Goal: Information Seeking & Learning: Check status

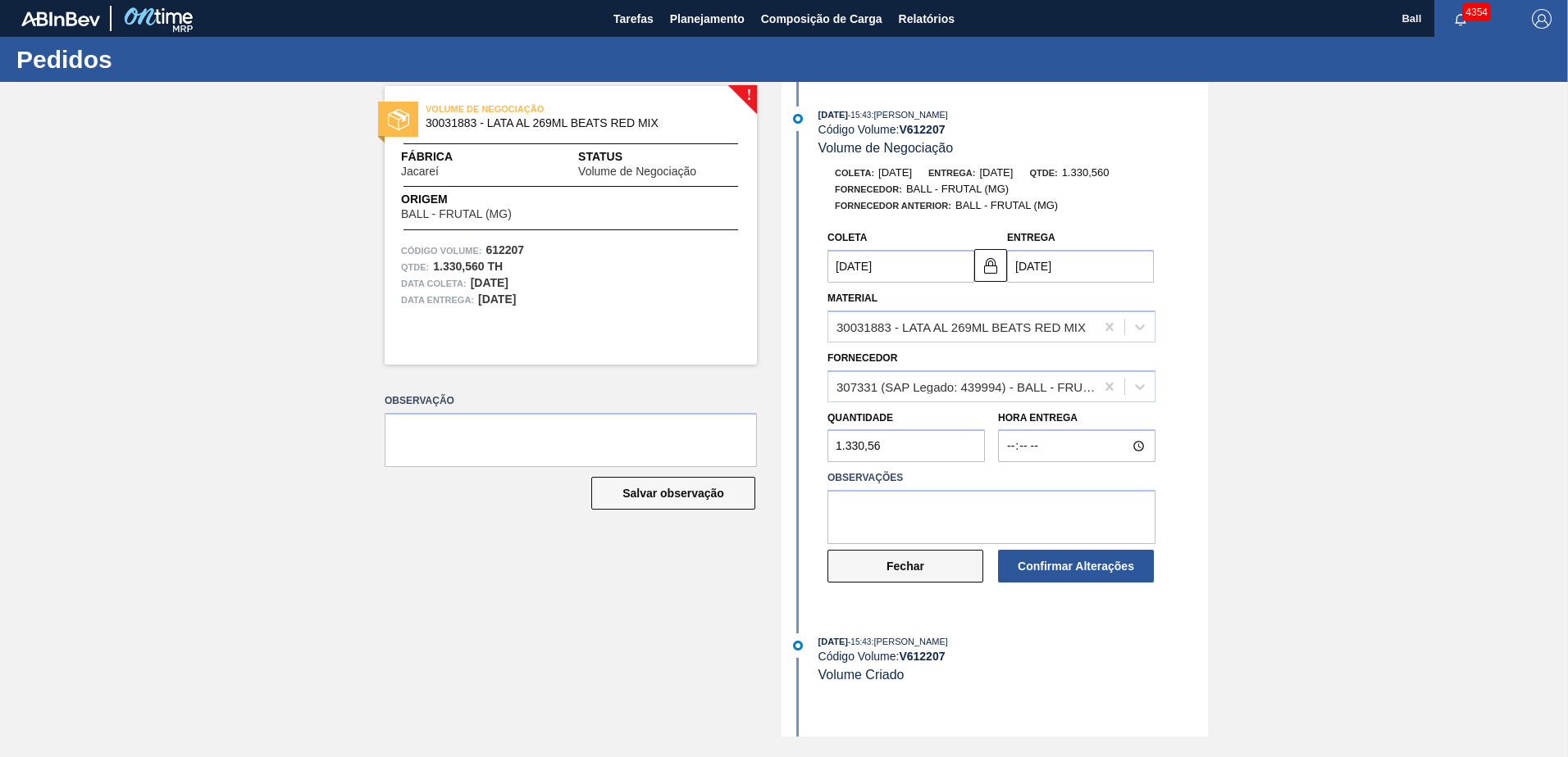
click at [840, 566] on button "Fechar" at bounding box center [905, 566] width 156 height 33
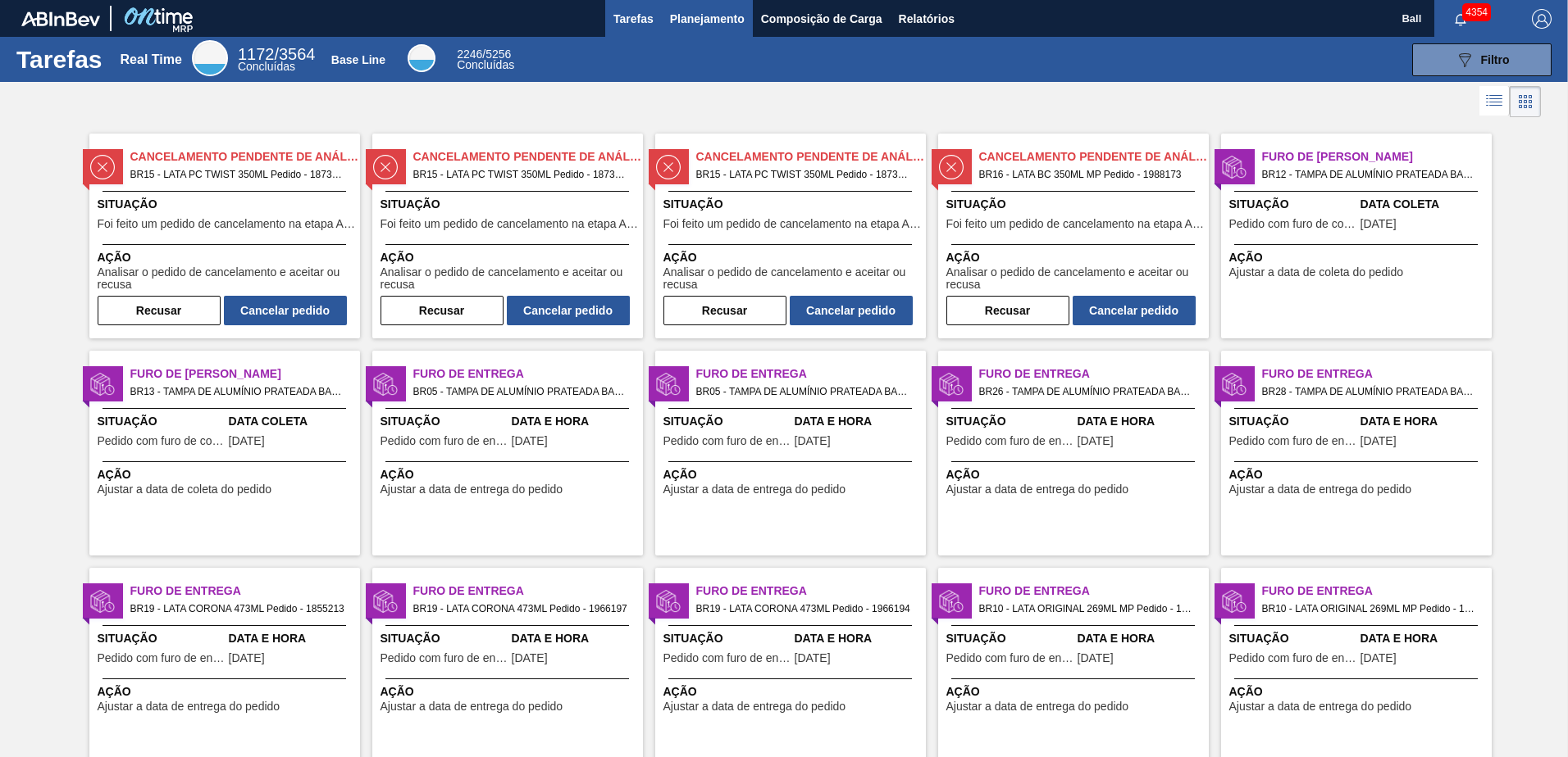
click at [693, 25] on span "Planejamento" at bounding box center [707, 18] width 75 height 20
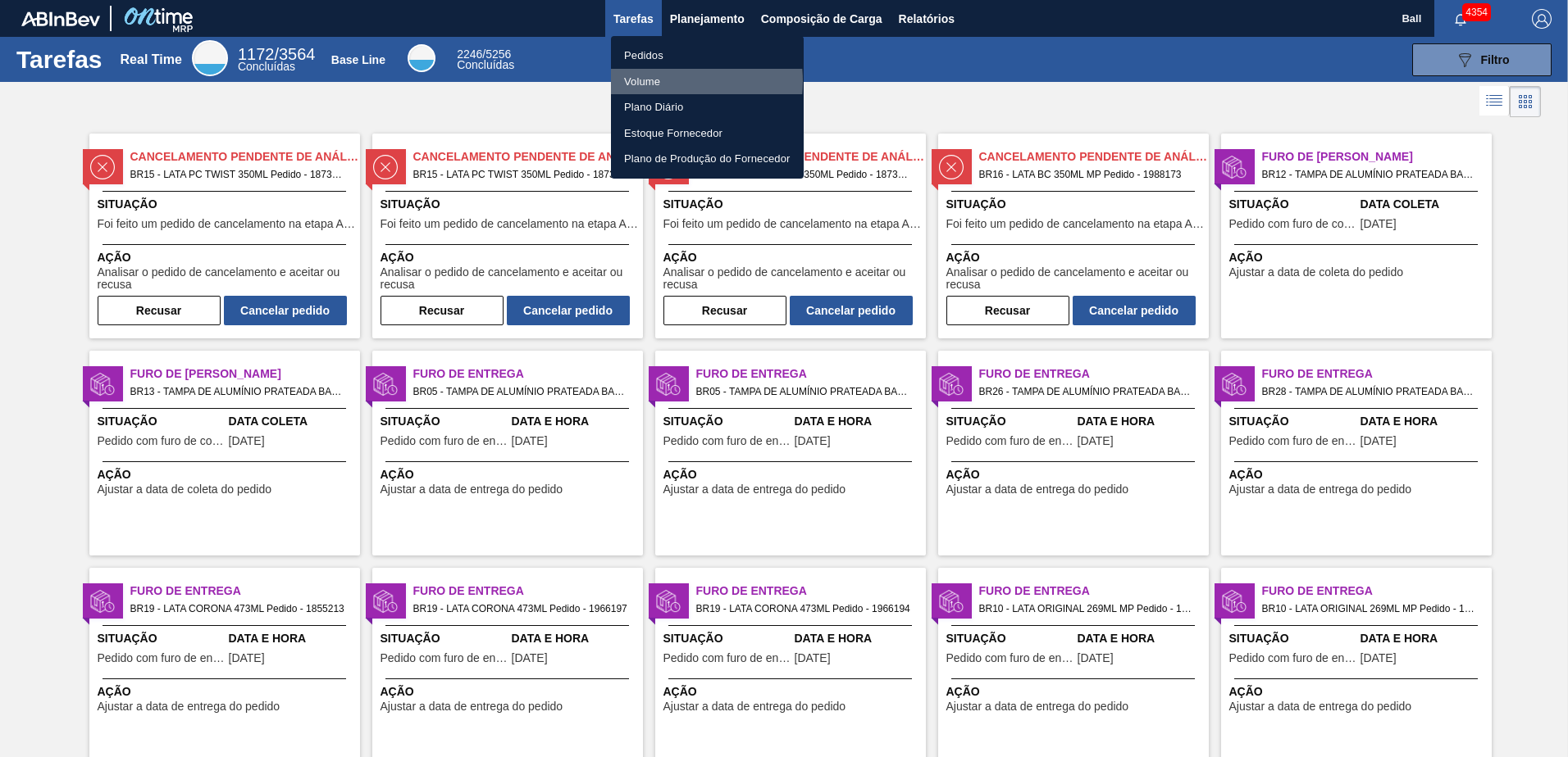
click at [662, 79] on li "Volume" at bounding box center [706, 82] width 192 height 26
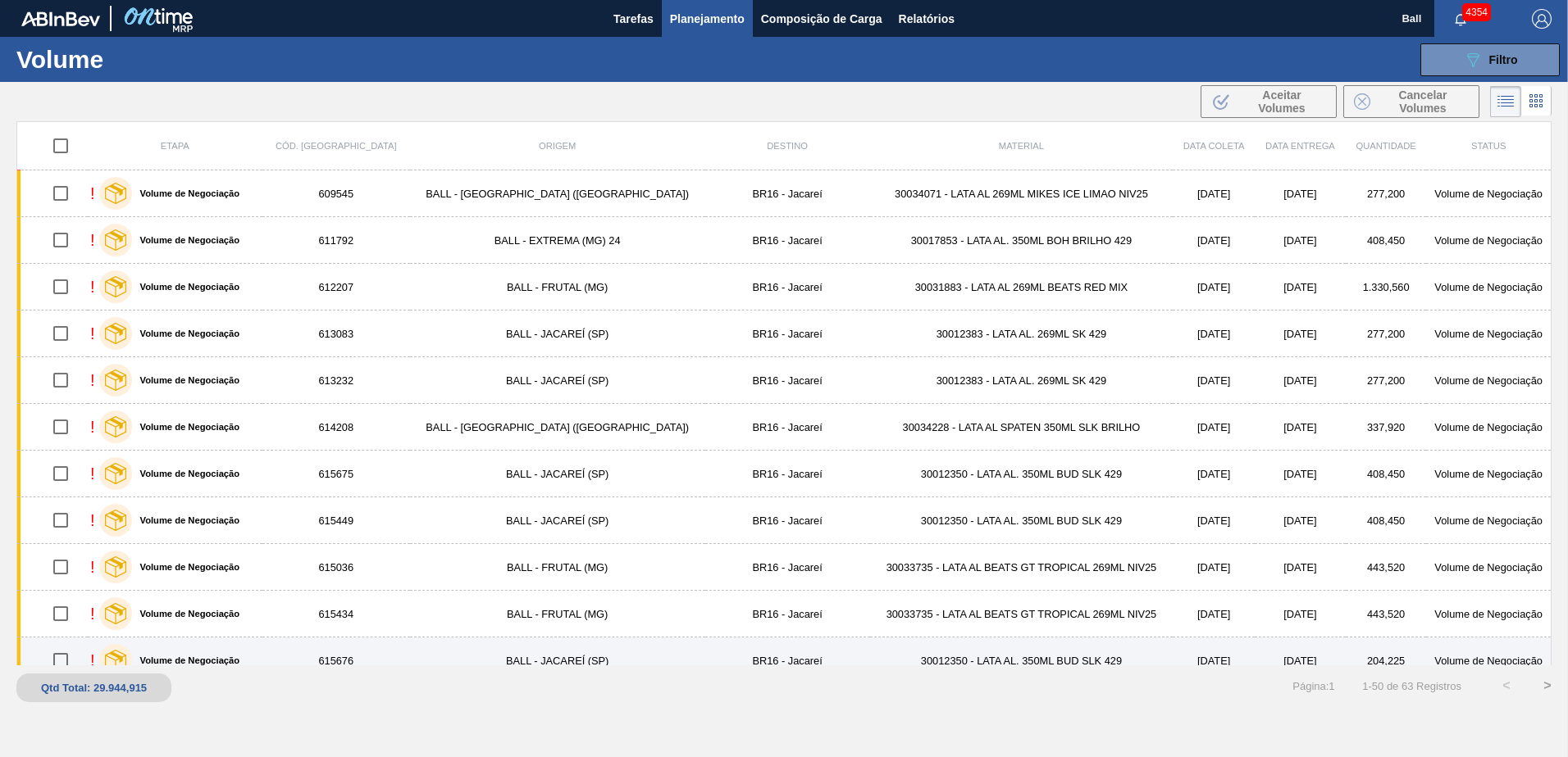
scroll to position [246, 0]
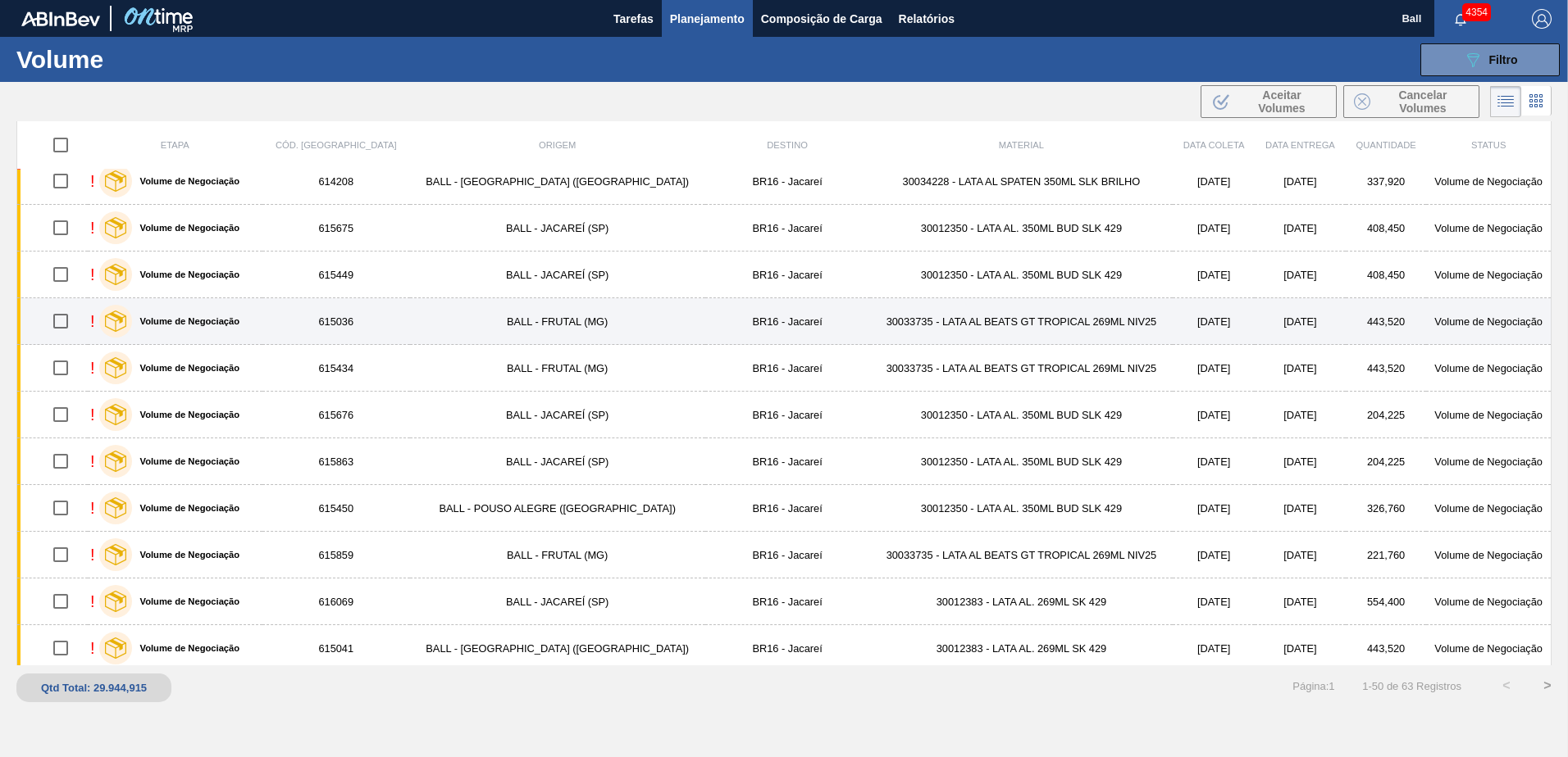
click at [517, 331] on td "BALL - FRUTAL (MG)" at bounding box center [557, 322] width 295 height 47
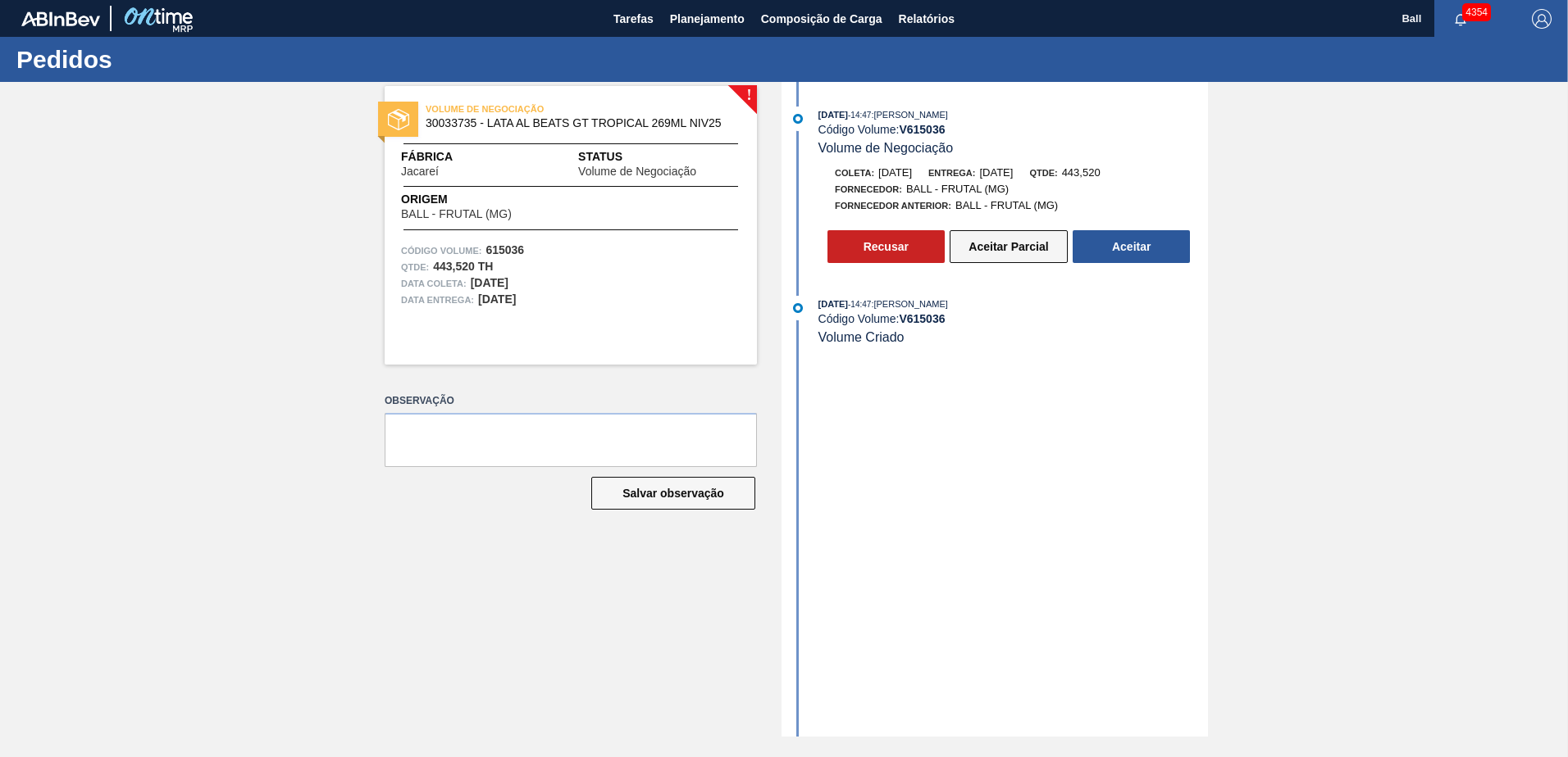
click at [1006, 251] on button "Aceitar Parcial" at bounding box center [1008, 247] width 118 height 33
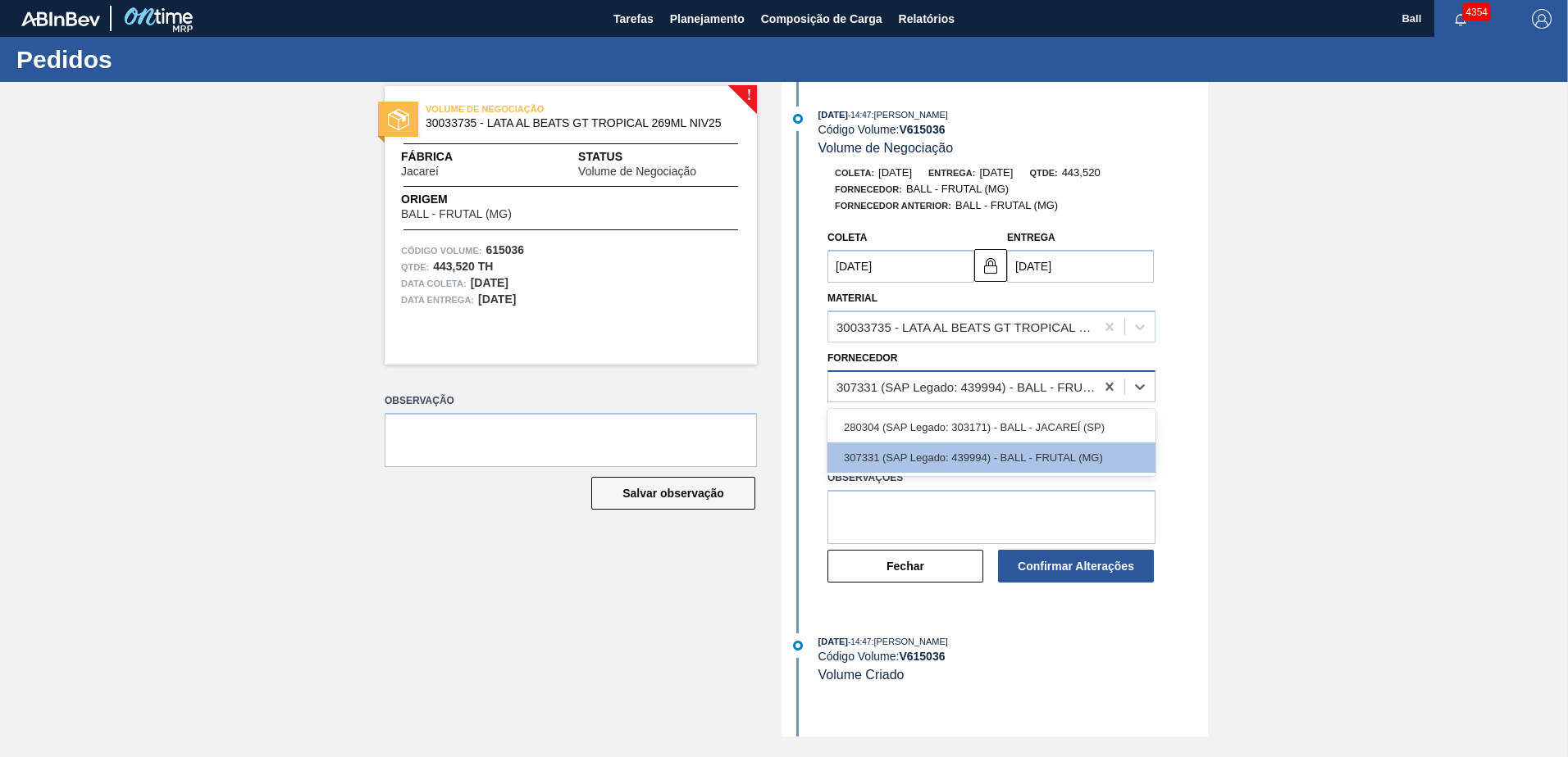
click at [1008, 386] on div "307331 (SAP Legado: 439994) - BALL - FRUTAL (MG)" at bounding box center [966, 386] width 260 height 14
click at [1021, 425] on div "280304 (SAP Legado: 303171) - BALL - JACAREÍ (SP)" at bounding box center [991, 427] width 328 height 30
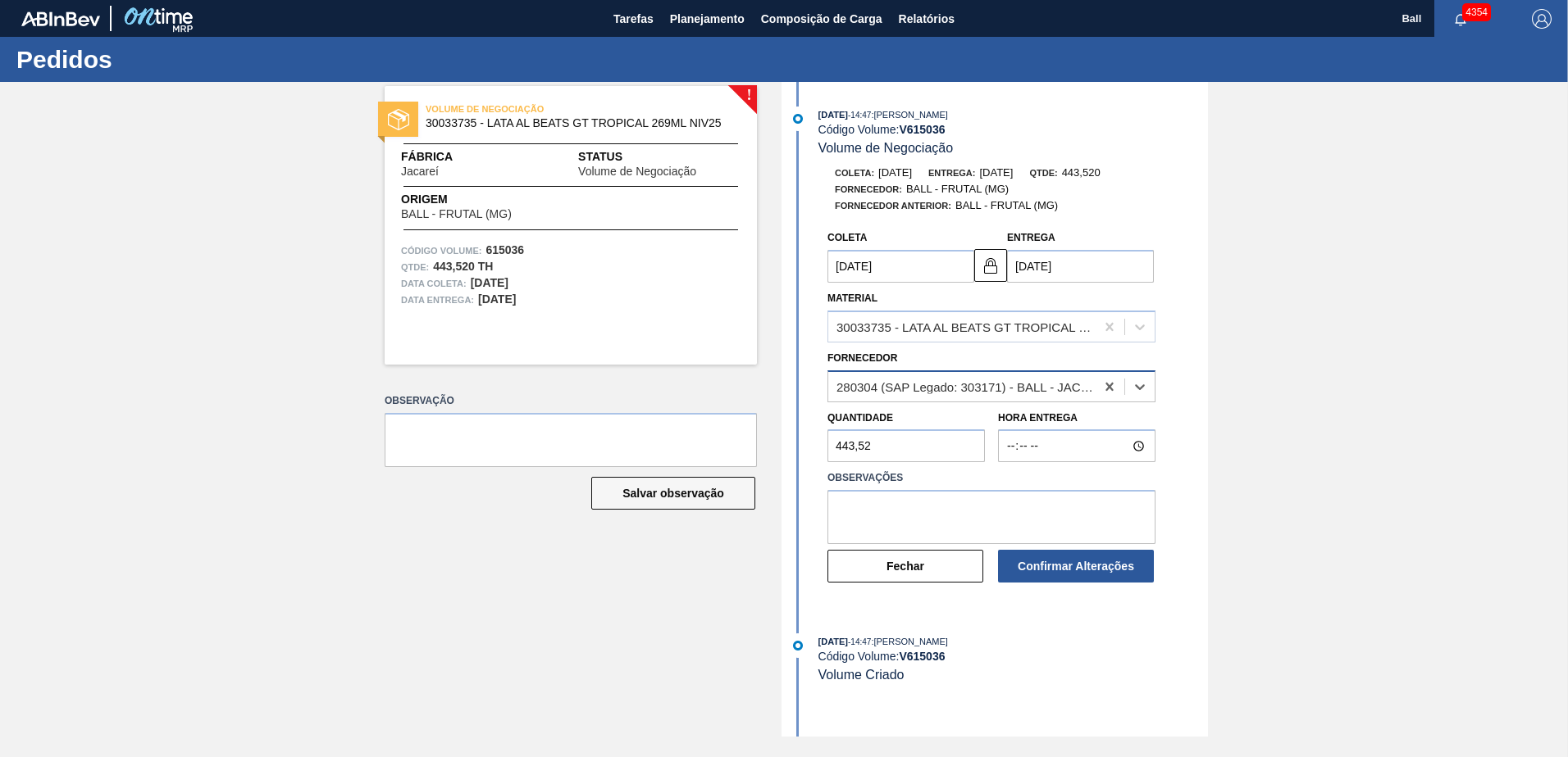
click at [995, 375] on div "280304 (SAP Legado: 303171) - BALL - JACAREÍ (SP)" at bounding box center [961, 386] width 267 height 24
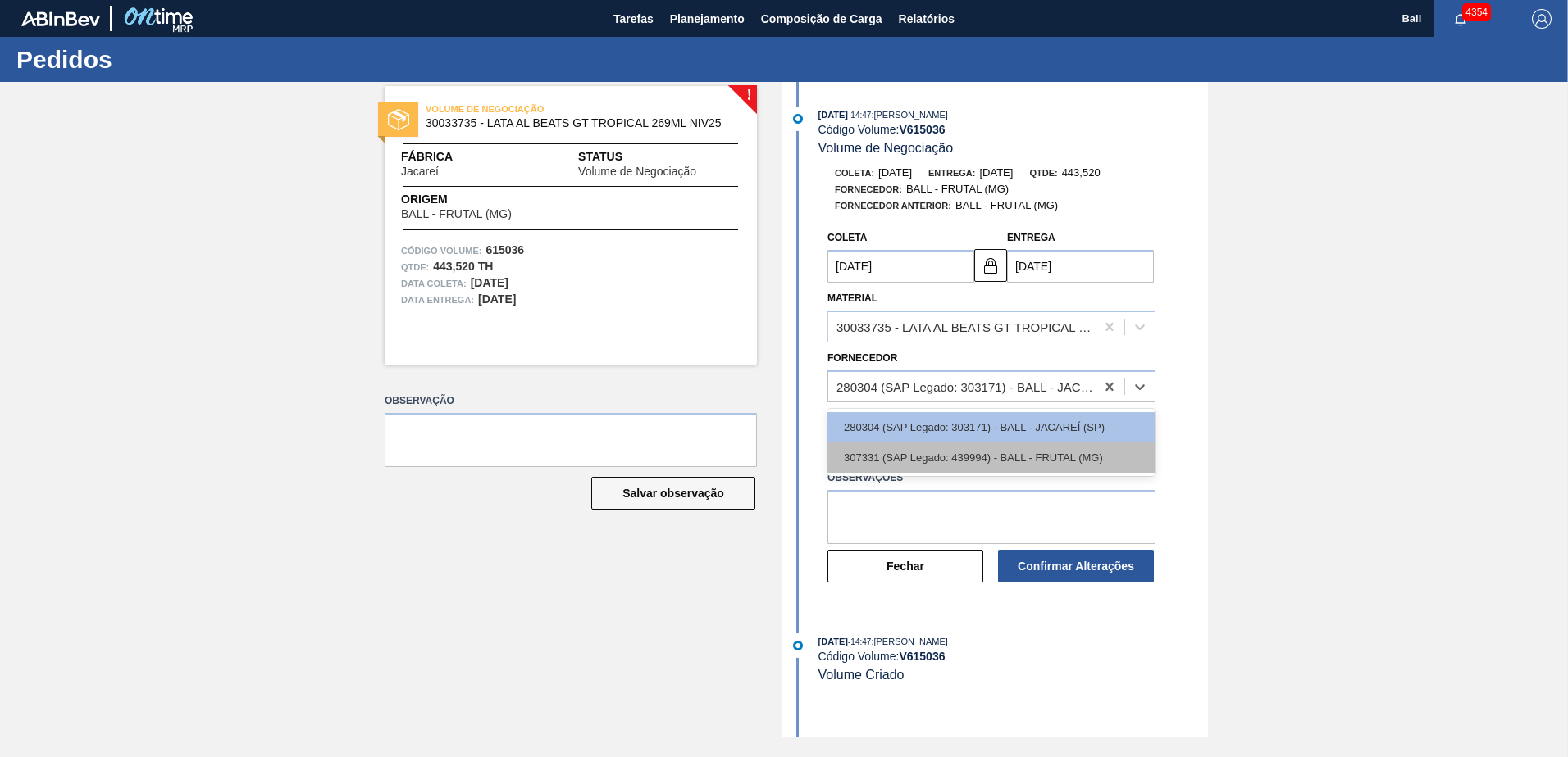
click at [989, 466] on div "307331 (SAP Legado: 439994) - BALL - FRUTAL (MG)" at bounding box center [991, 457] width 328 height 30
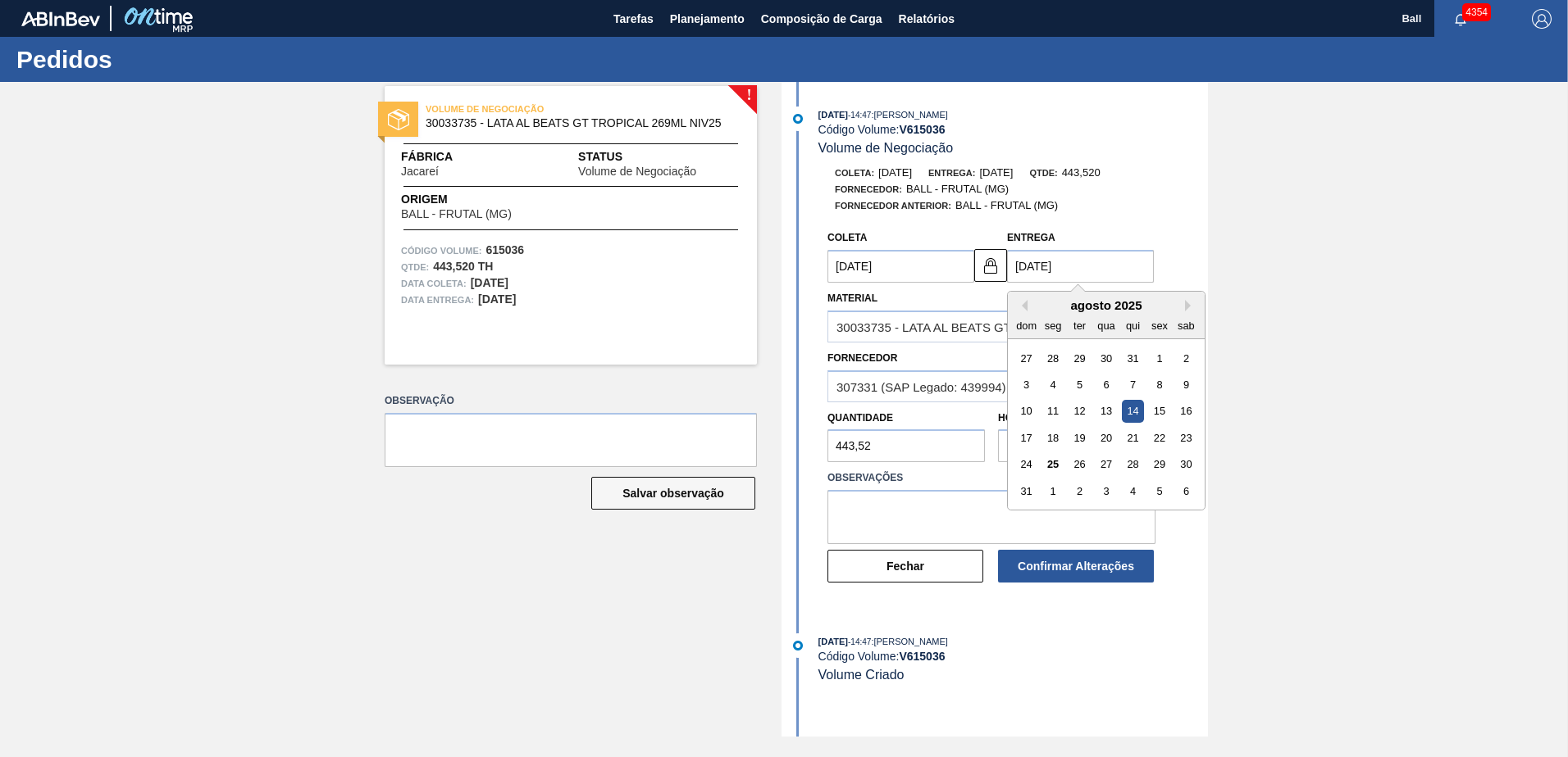
click at [1034, 277] on input "[DATE]" at bounding box center [1081, 266] width 147 height 33
click at [1098, 440] on div "20" at bounding box center [1106, 438] width 22 height 22
type input "[DATE]"
type input "20/08/2025"
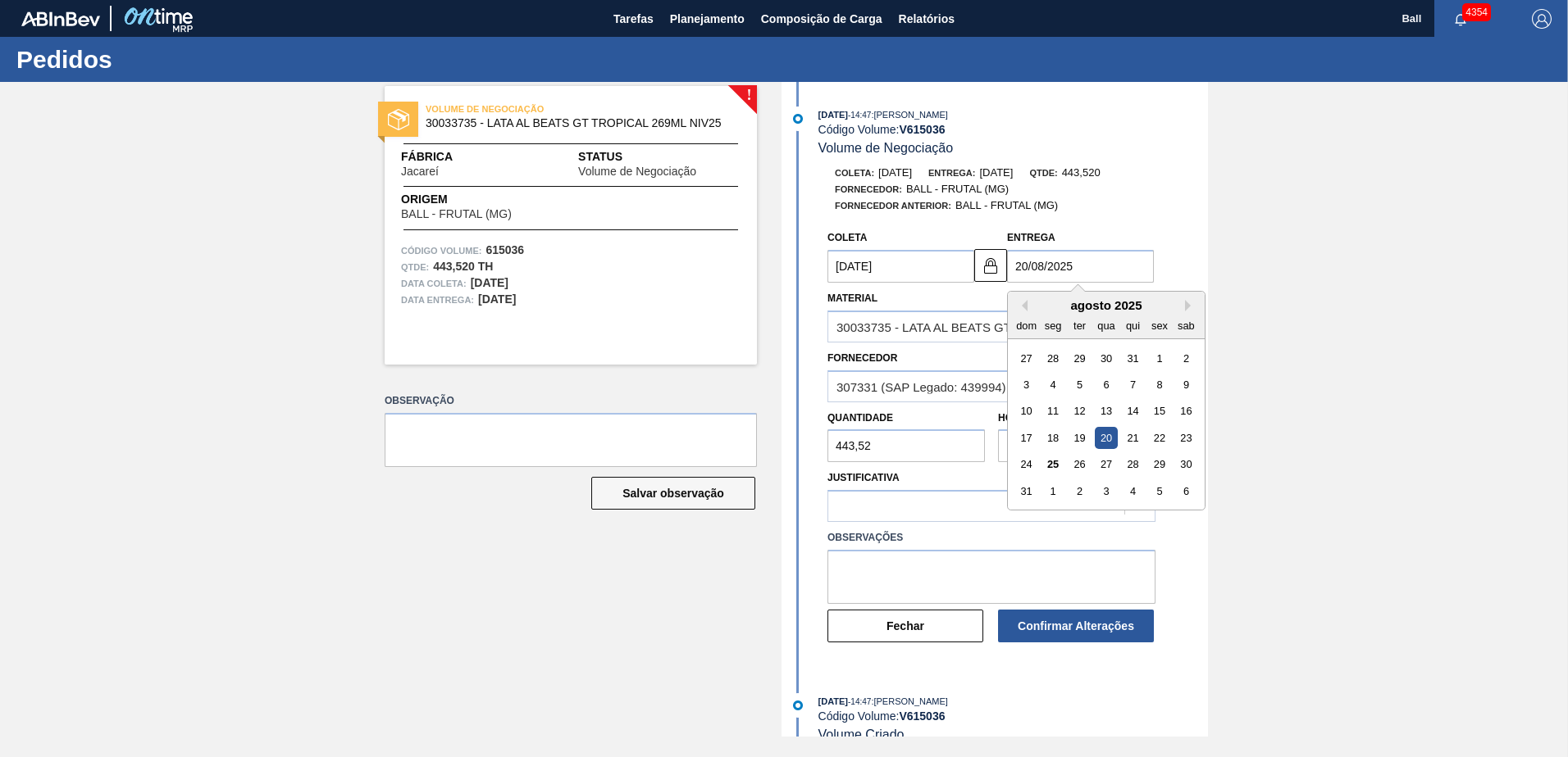
click at [1025, 259] on input "20/08/2025" at bounding box center [1081, 266] width 147 height 33
click at [1069, 465] on div "26" at bounding box center [1080, 465] width 22 height 22
type input "[DATE]"
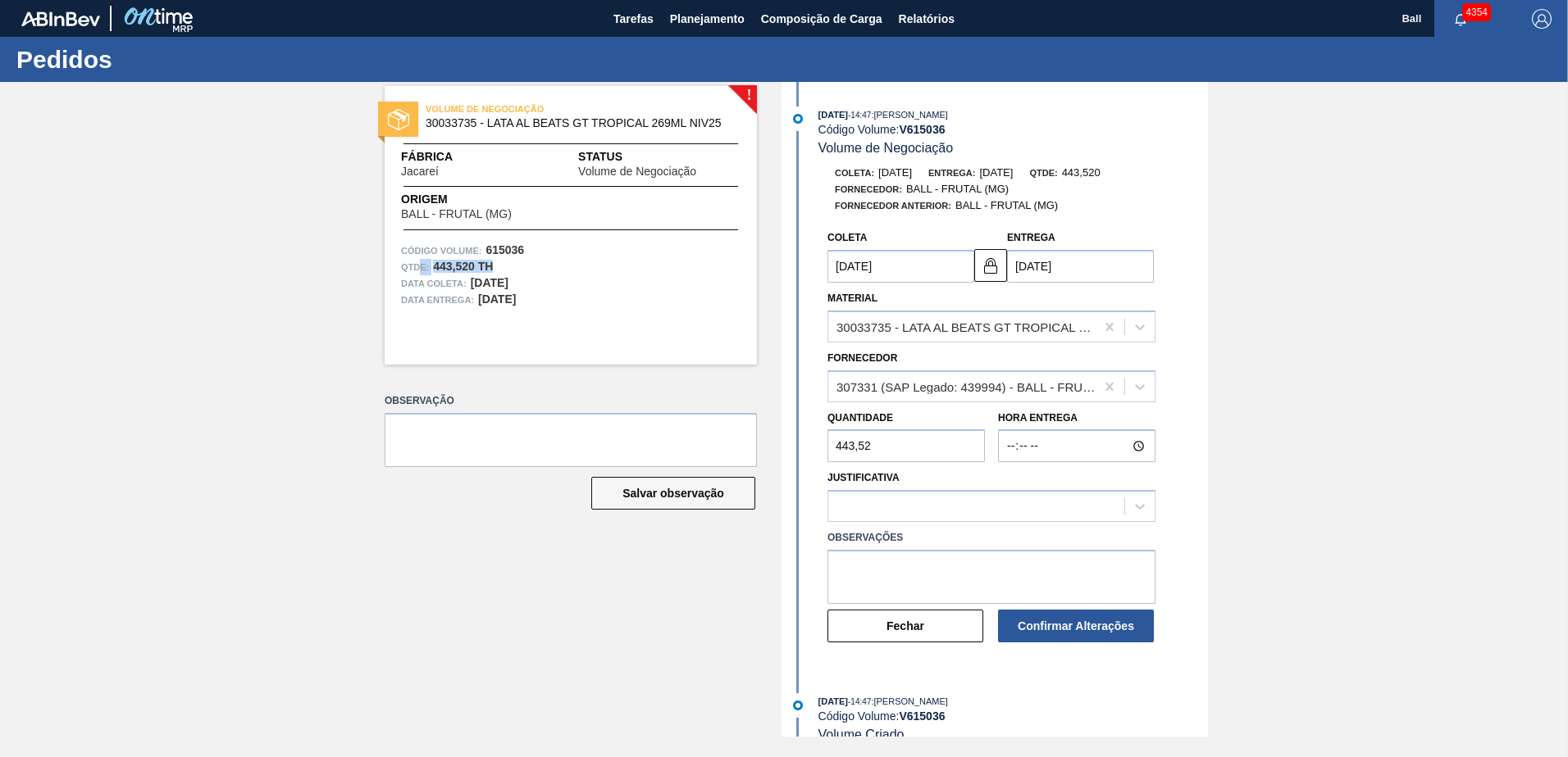
drag, startPoint x: 476, startPoint y: 269, endPoint x: 418, endPoint y: 272, distance: 58.1
click at [418, 272] on div "Qtde : 443,520 TH" at bounding box center [571, 266] width 340 height 16
click at [731, 16] on span "Planejamento" at bounding box center [707, 18] width 75 height 20
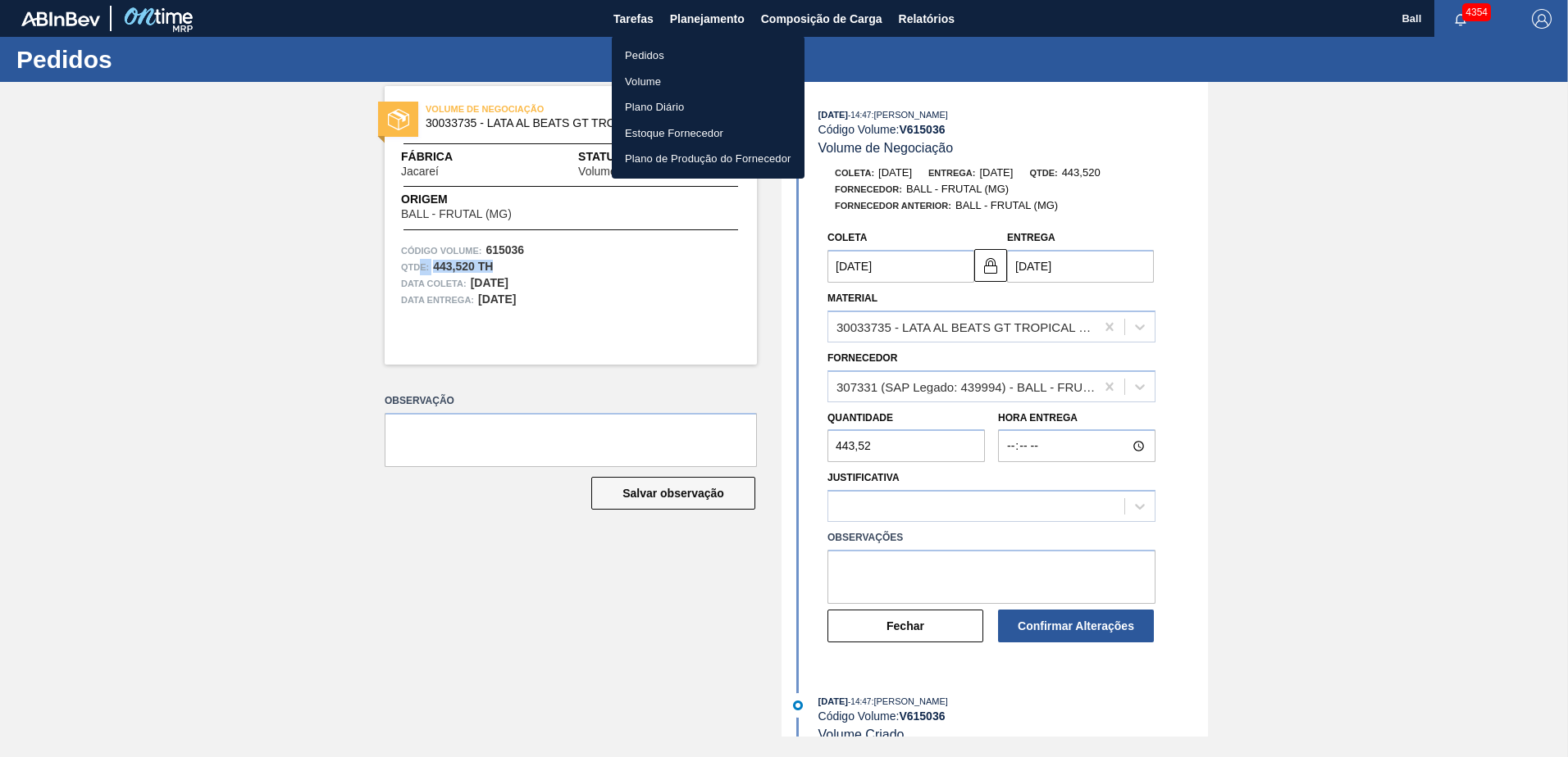
click at [640, 57] on li "Pedidos" at bounding box center [707, 55] width 192 height 26
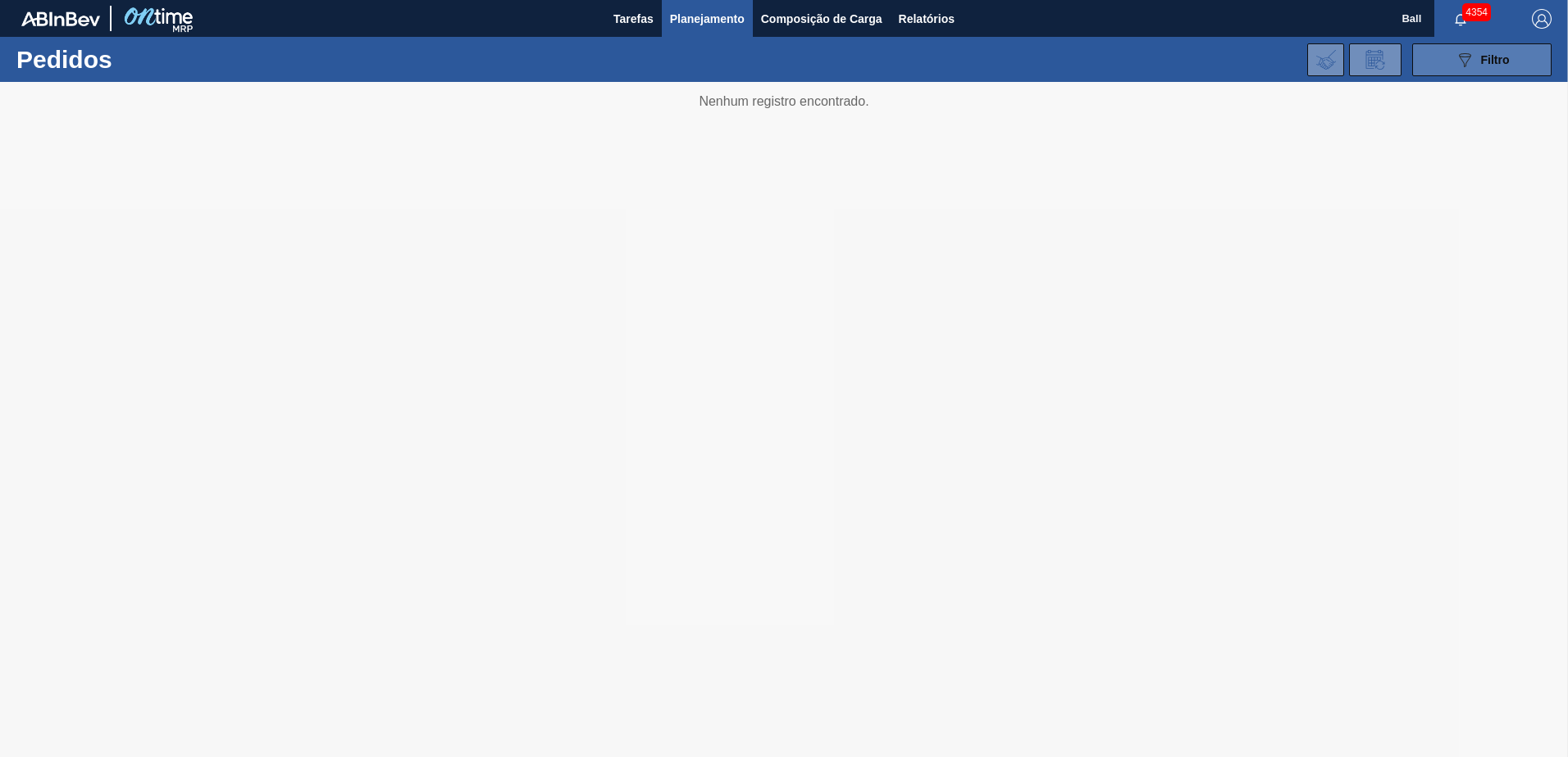
click at [1485, 72] on button "089F7B8B-B2A5-4AFE-B5C0-19BA573D28AC Filtro" at bounding box center [1482, 59] width 140 height 33
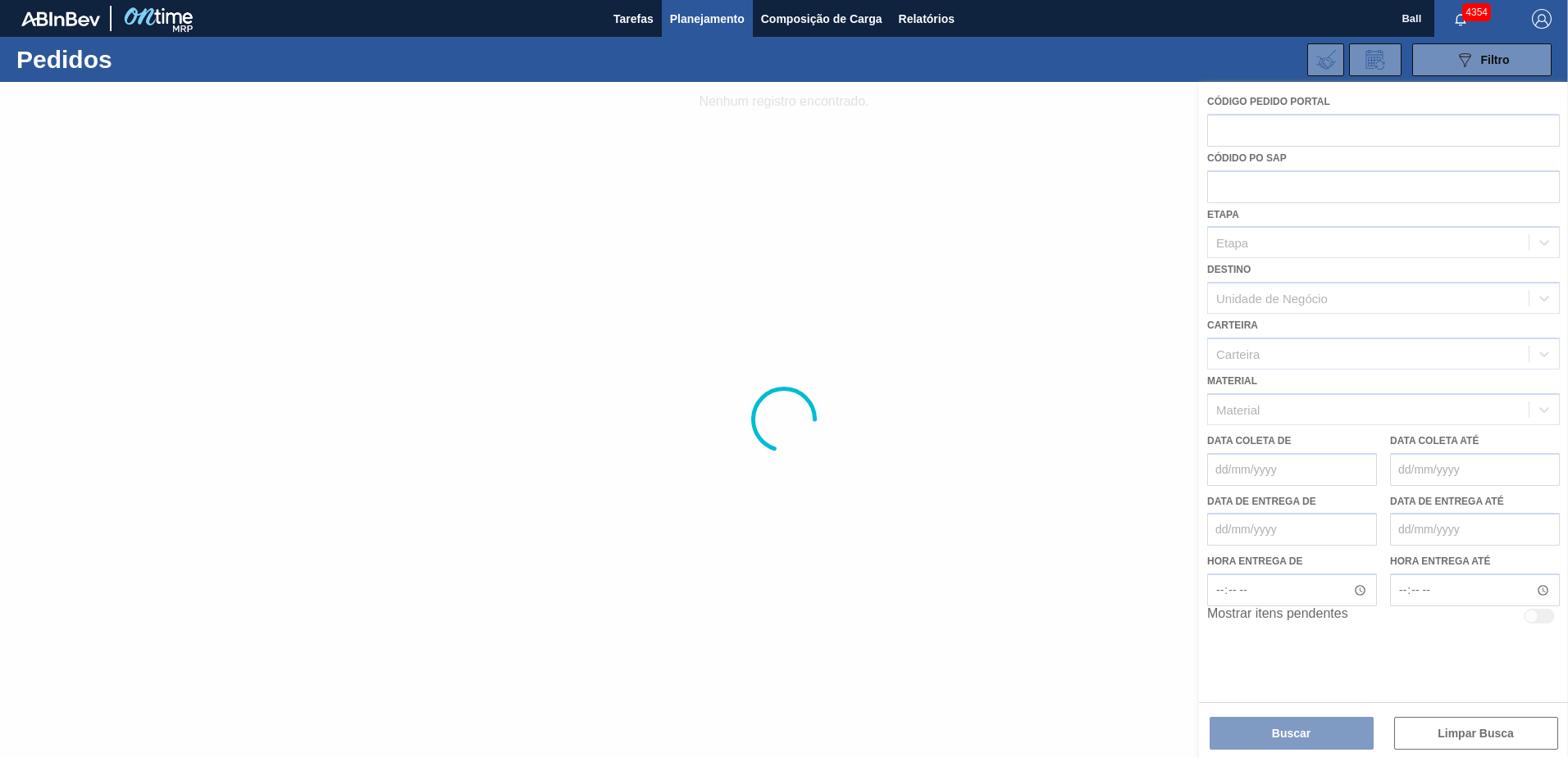
click at [1074, 23] on div "Tarefas Planejamento Composição de Carga Relatórios" at bounding box center [784, 18] width 1568 height 37
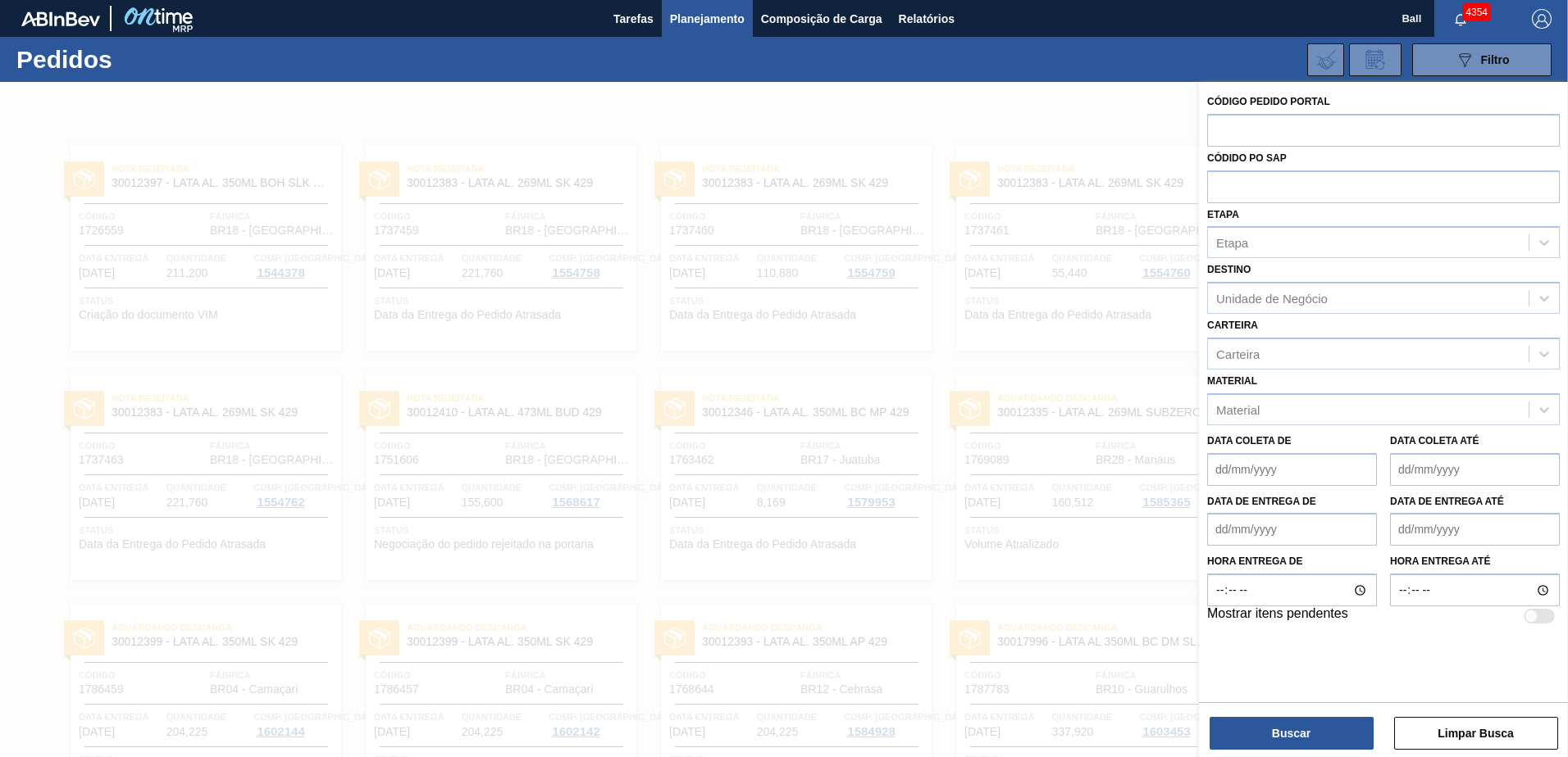
click at [931, 59] on div "089F7B8B-B2A5-4AFE-B5C0-19BA573D28AC Filtro Código Pedido Portal Códido PO SAP …" at bounding box center [910, 59] width 1298 height 49
click at [1260, 30] on div "Tarefas Planejamento Composição de Carga Relatórios" at bounding box center [784, 18] width 1568 height 37
click at [887, 138] on div at bounding box center [784, 460] width 1568 height 757
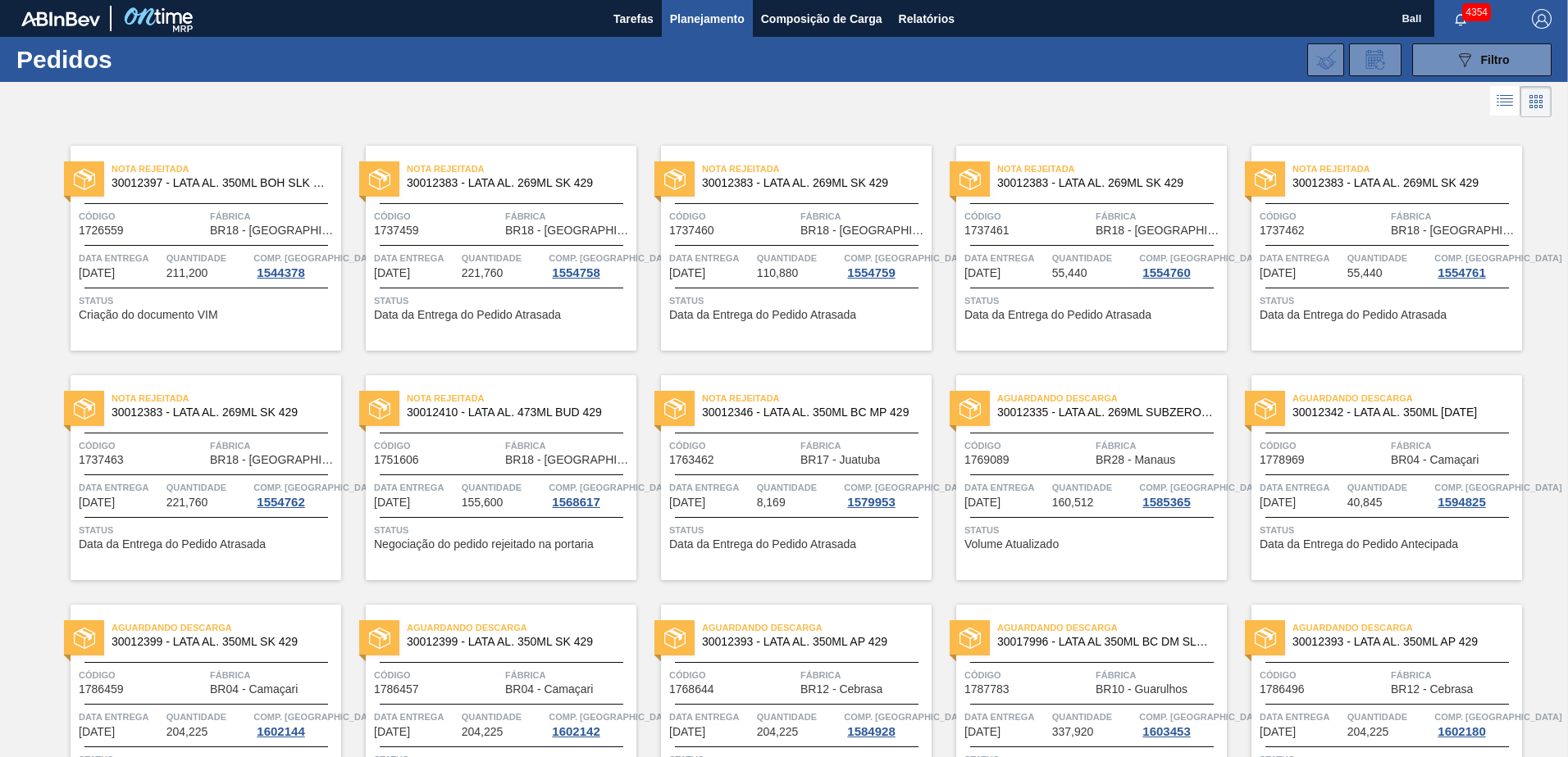
click at [1496, 106] on icon at bounding box center [1504, 101] width 20 height 20
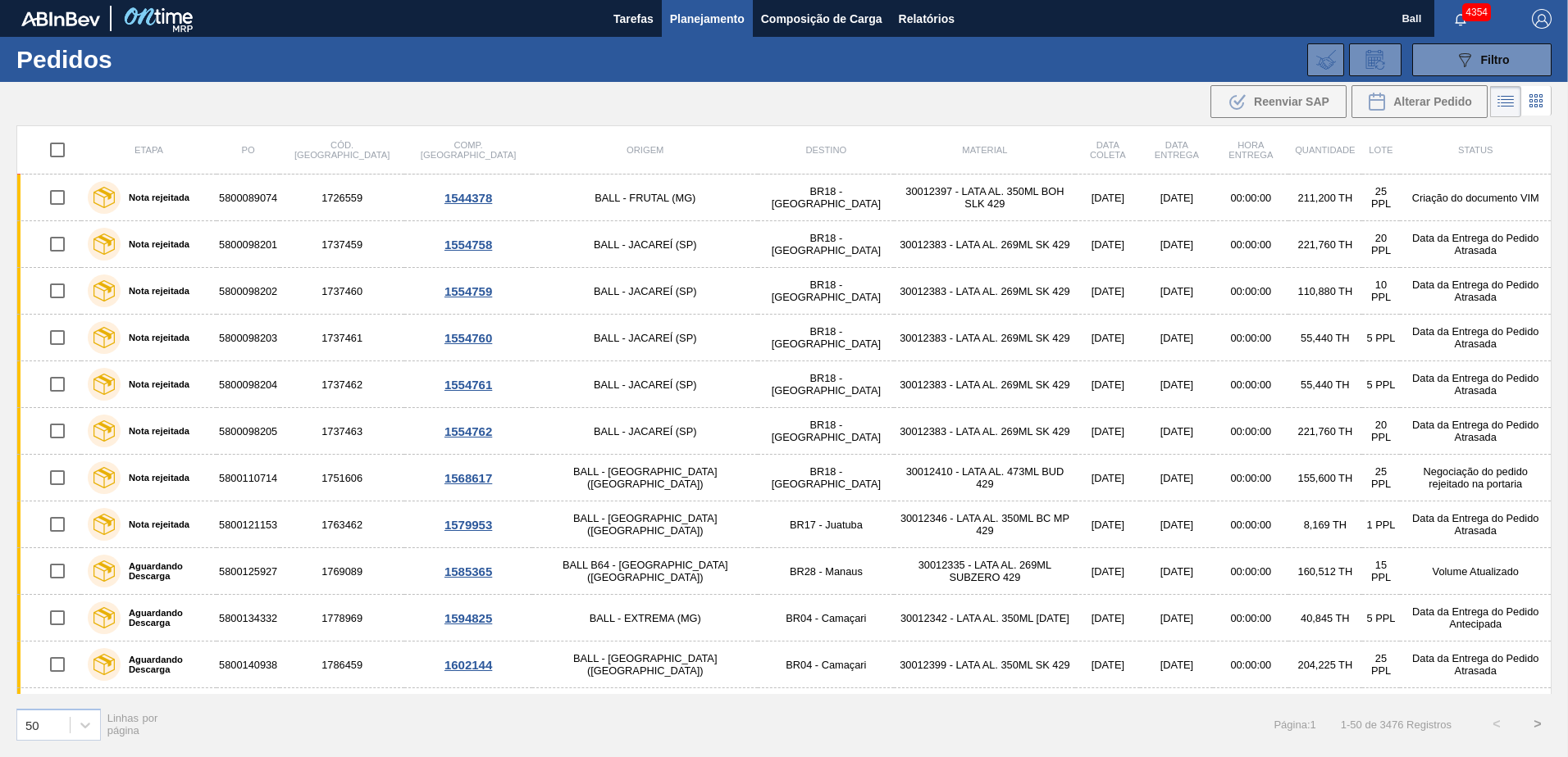
click at [1496, 106] on icon at bounding box center [1505, 101] width 20 height 20
click at [1484, 53] on span "Filtro" at bounding box center [1495, 59] width 28 height 13
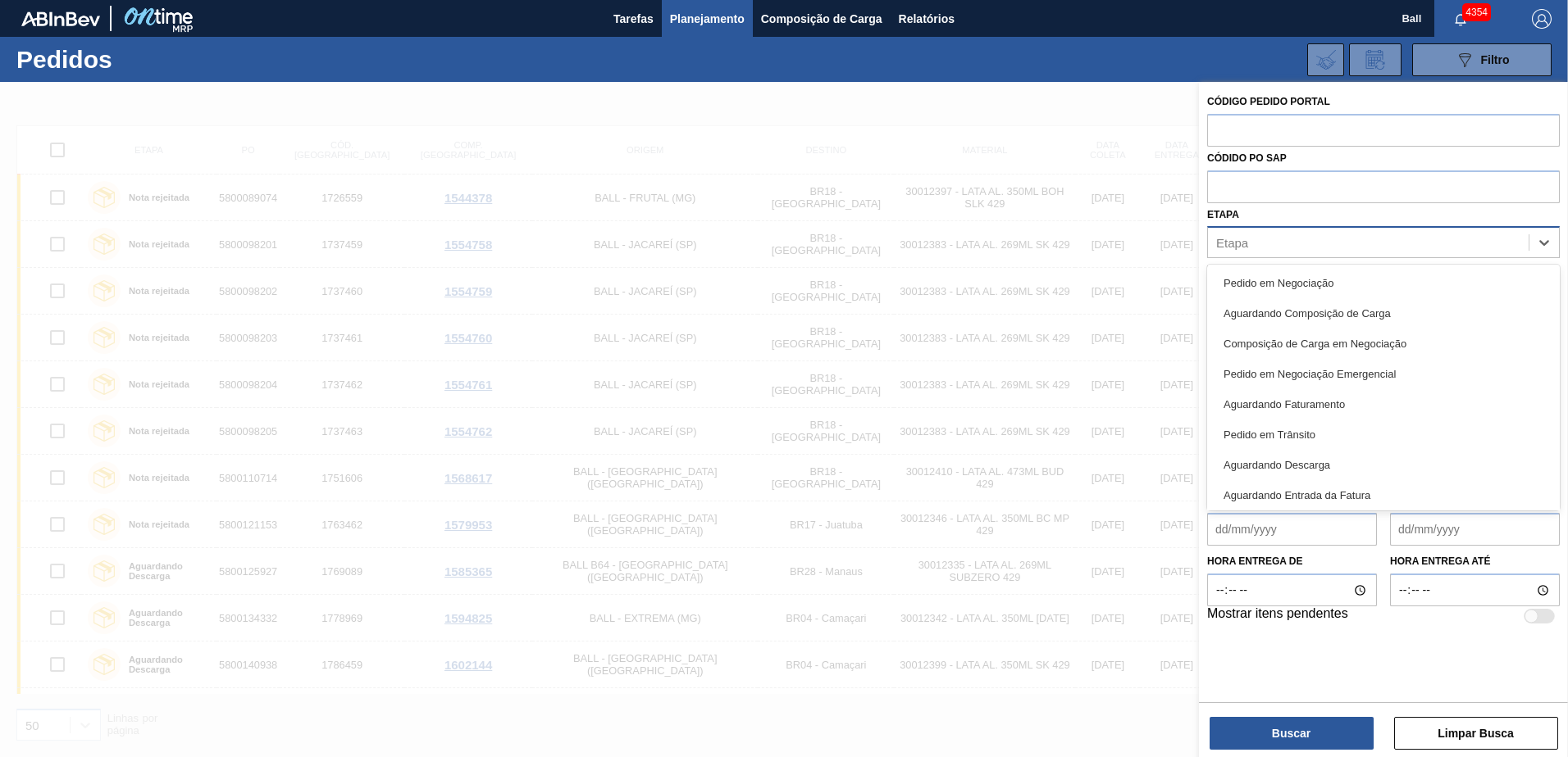
click at [1265, 249] on div "Etapa" at bounding box center [1368, 243] width 321 height 24
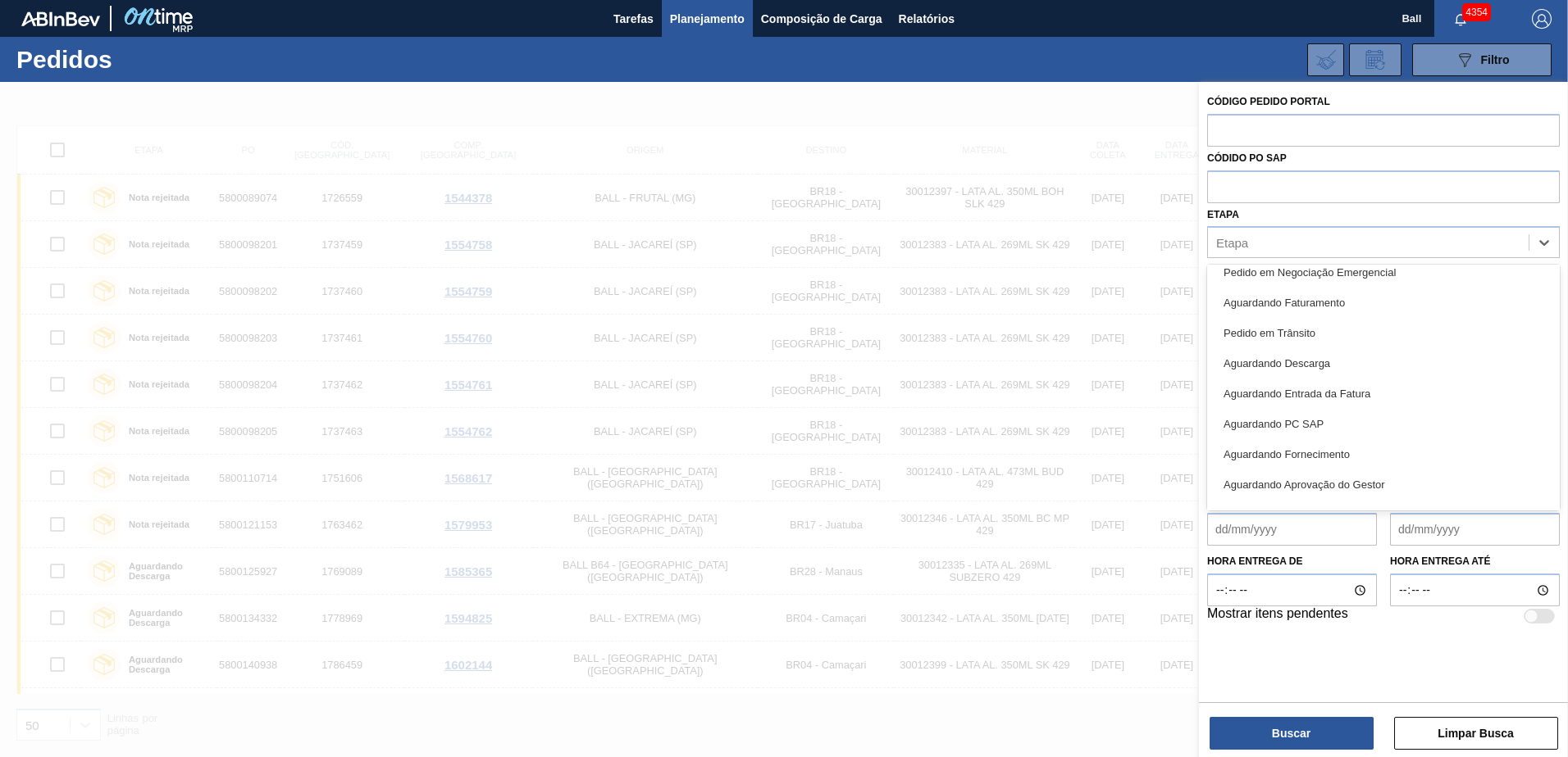
scroll to position [216, 0]
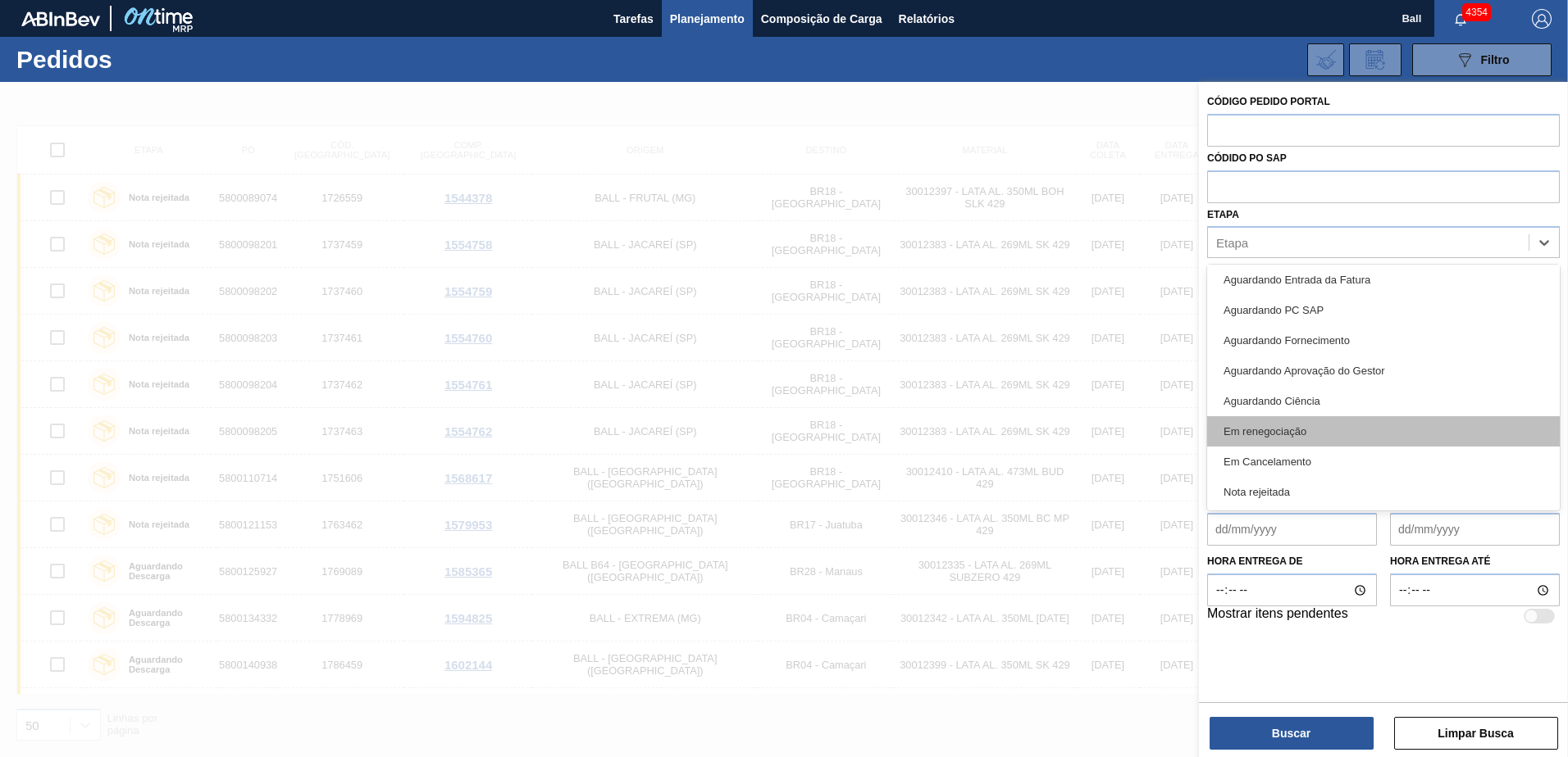
click at [1278, 429] on div "Em renegociação" at bounding box center [1383, 431] width 353 height 30
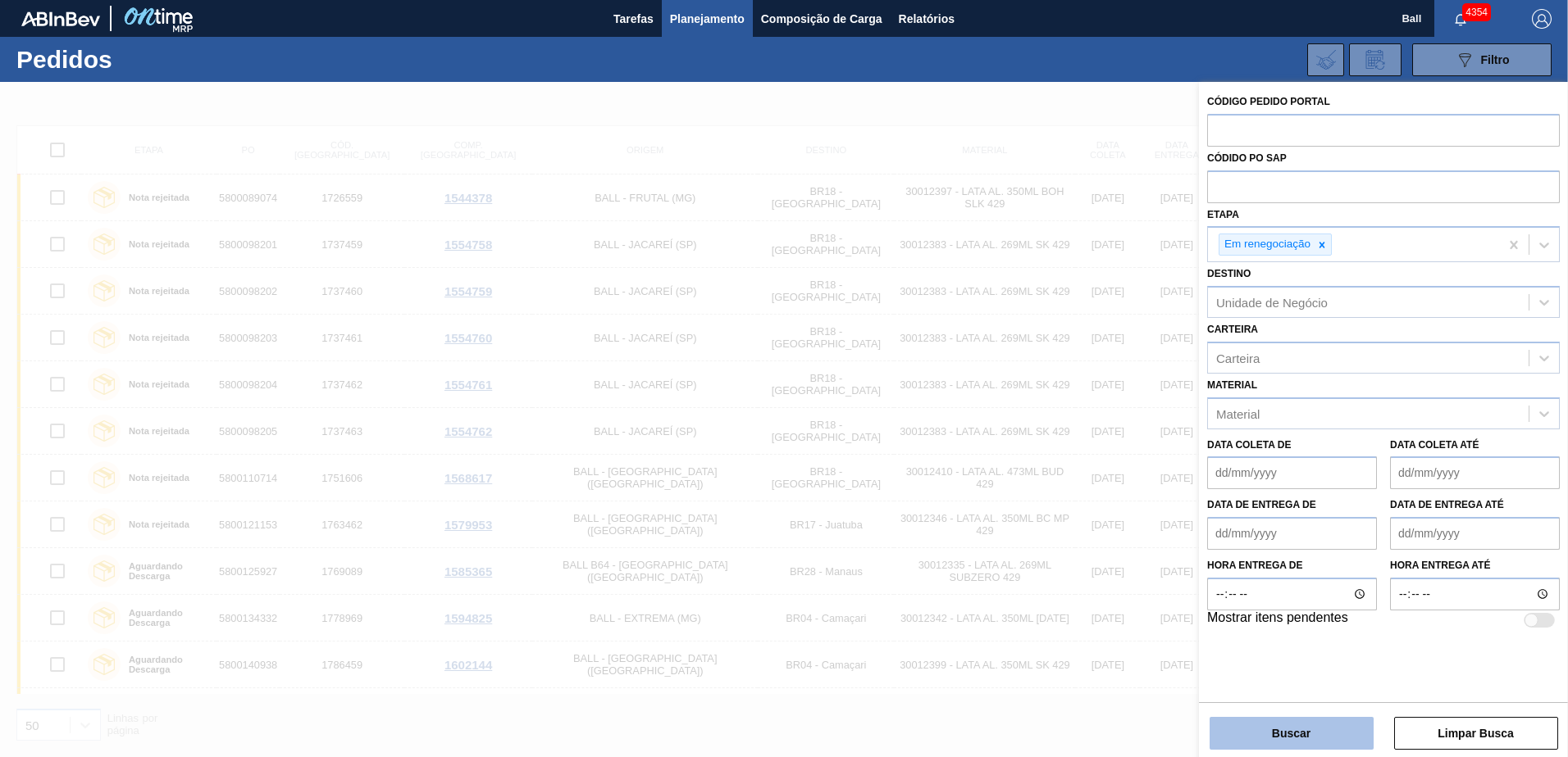
click at [1281, 724] on button "Buscar" at bounding box center [1291, 734] width 164 height 33
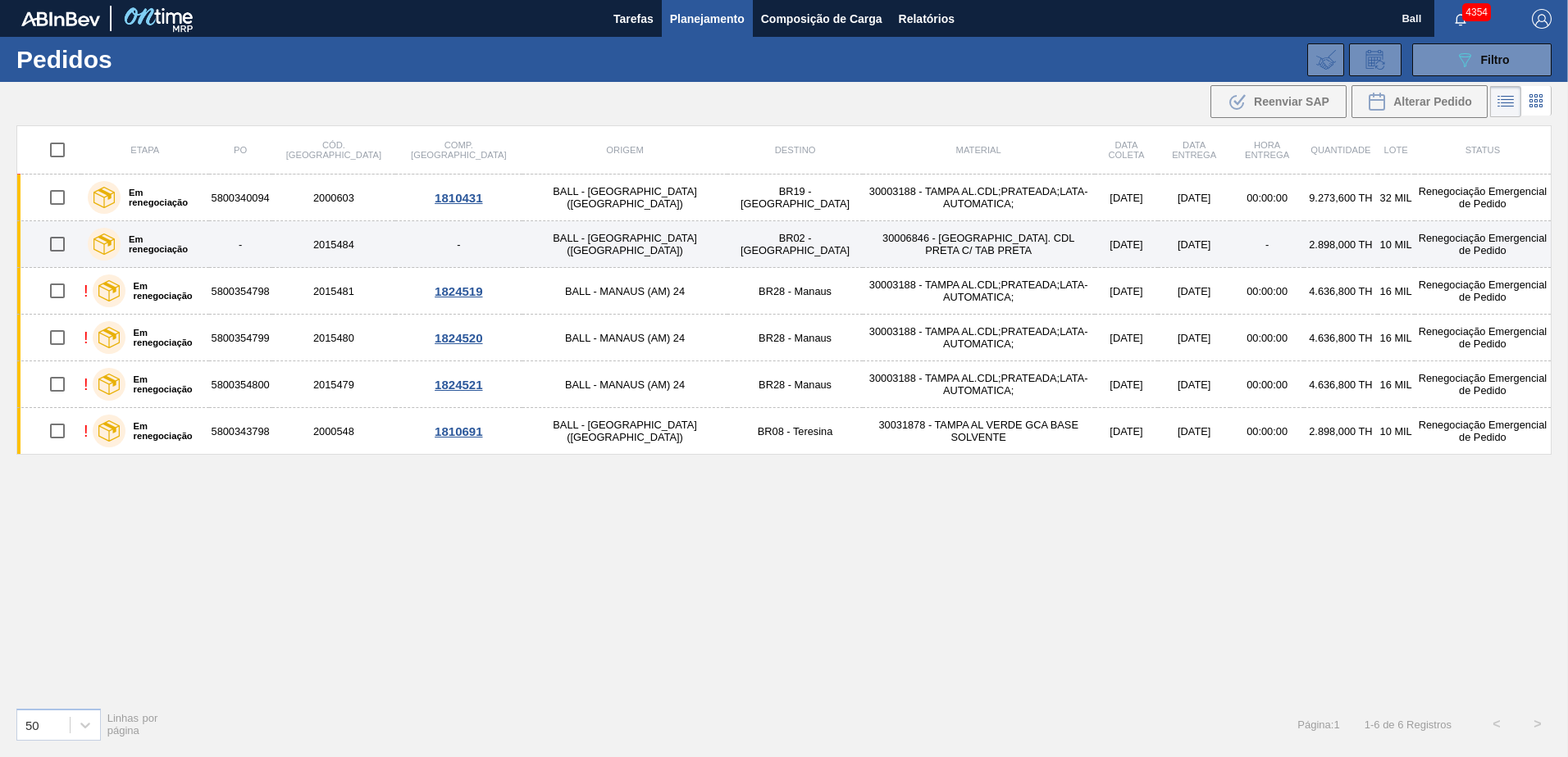
click at [179, 250] on div "Em renegociação" at bounding box center [145, 245] width 123 height 41
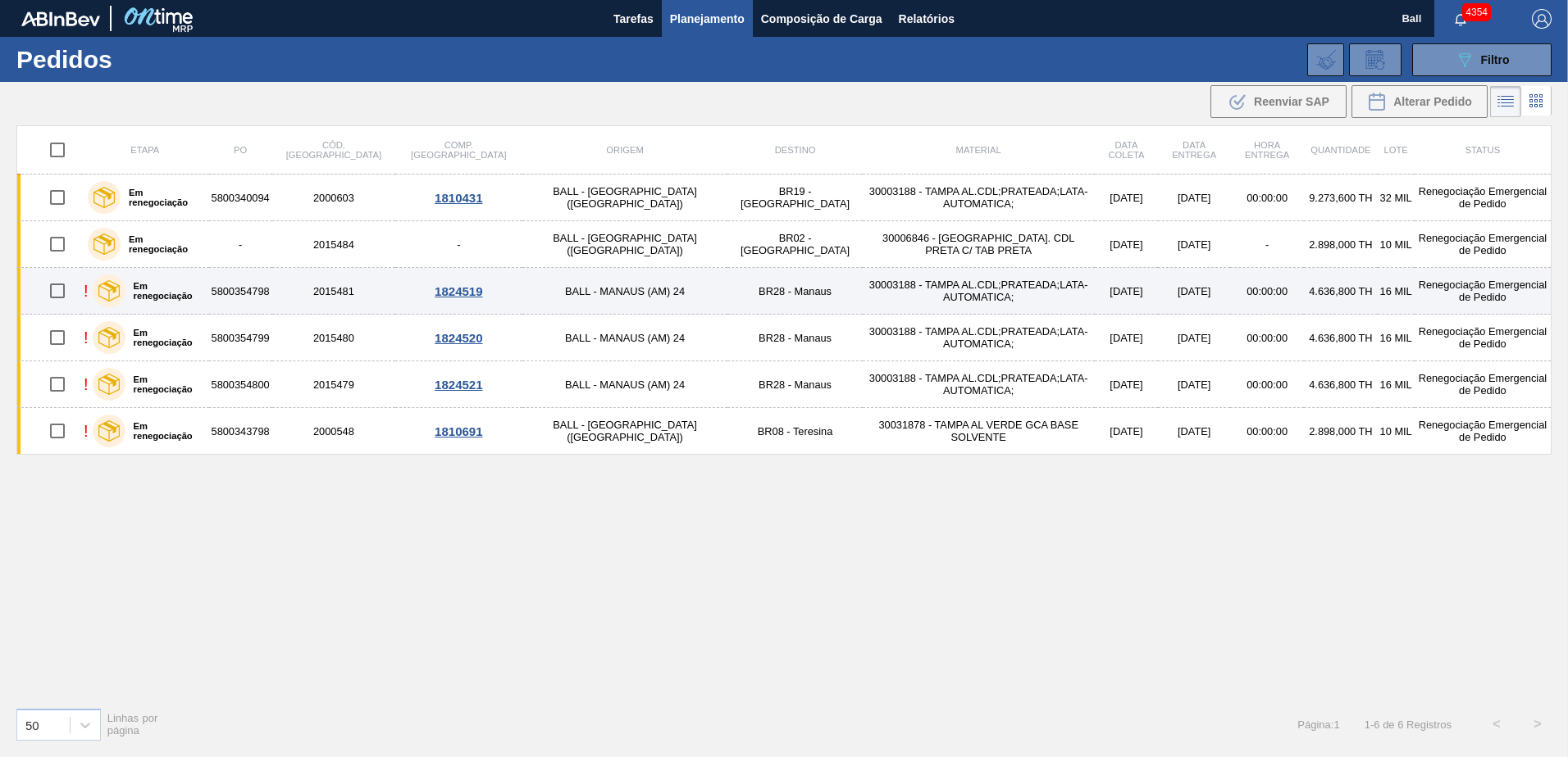
click at [550, 296] on td "BALL - MANAUS (AM) 24" at bounding box center [625, 291] width 206 height 47
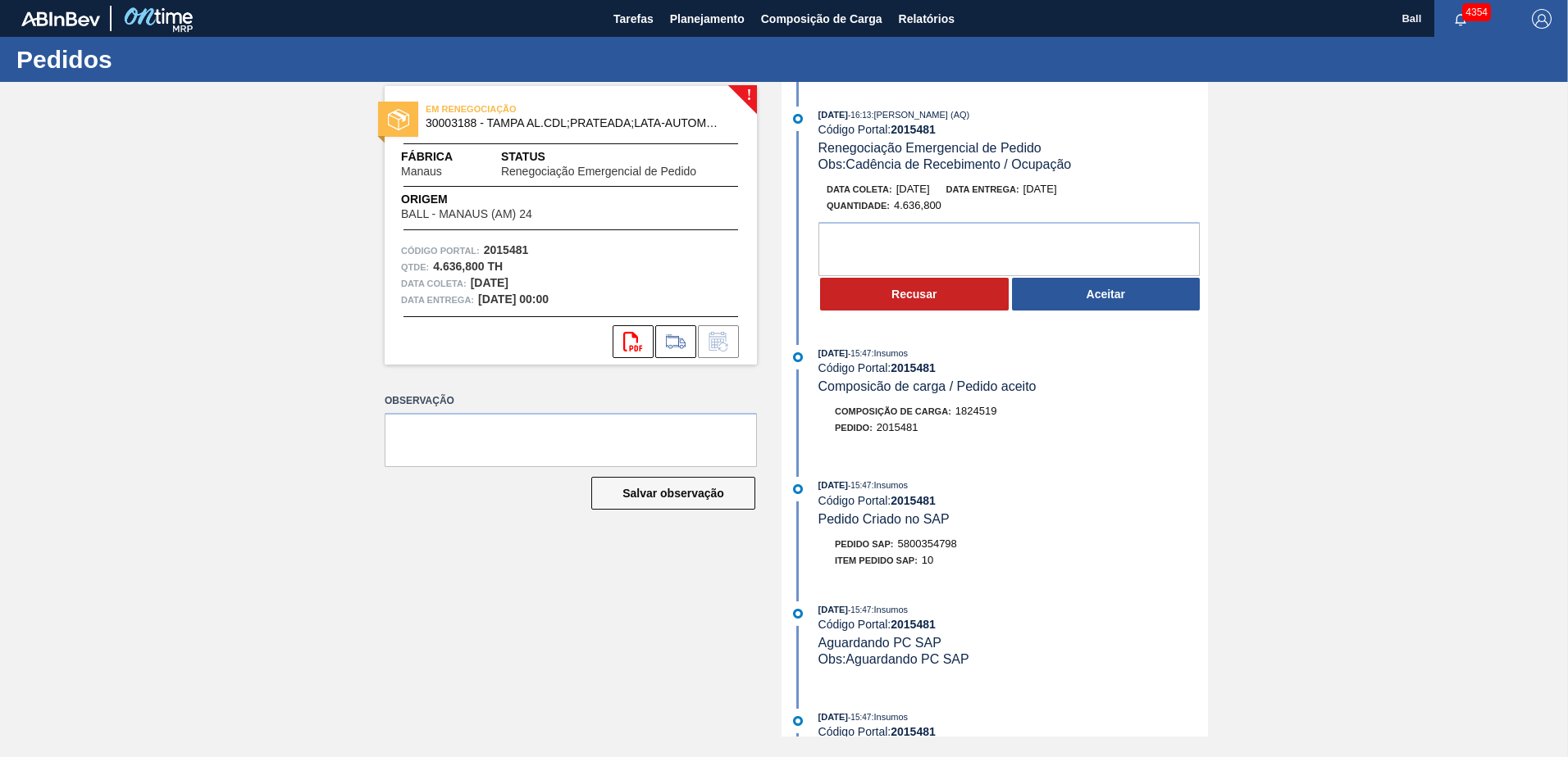
drag, startPoint x: 986, startPoint y: 113, endPoint x: 898, endPoint y: 117, distance: 88.1
click at [898, 117] on span ": [PERSON_NAME] (AQ)" at bounding box center [920, 114] width 98 height 9
drag, startPoint x: 898, startPoint y: 117, endPoint x: 1107, endPoint y: 136, distance: 209.9
click at [1107, 136] on div "Código Portal: 2015481" at bounding box center [1013, 129] width 390 height 13
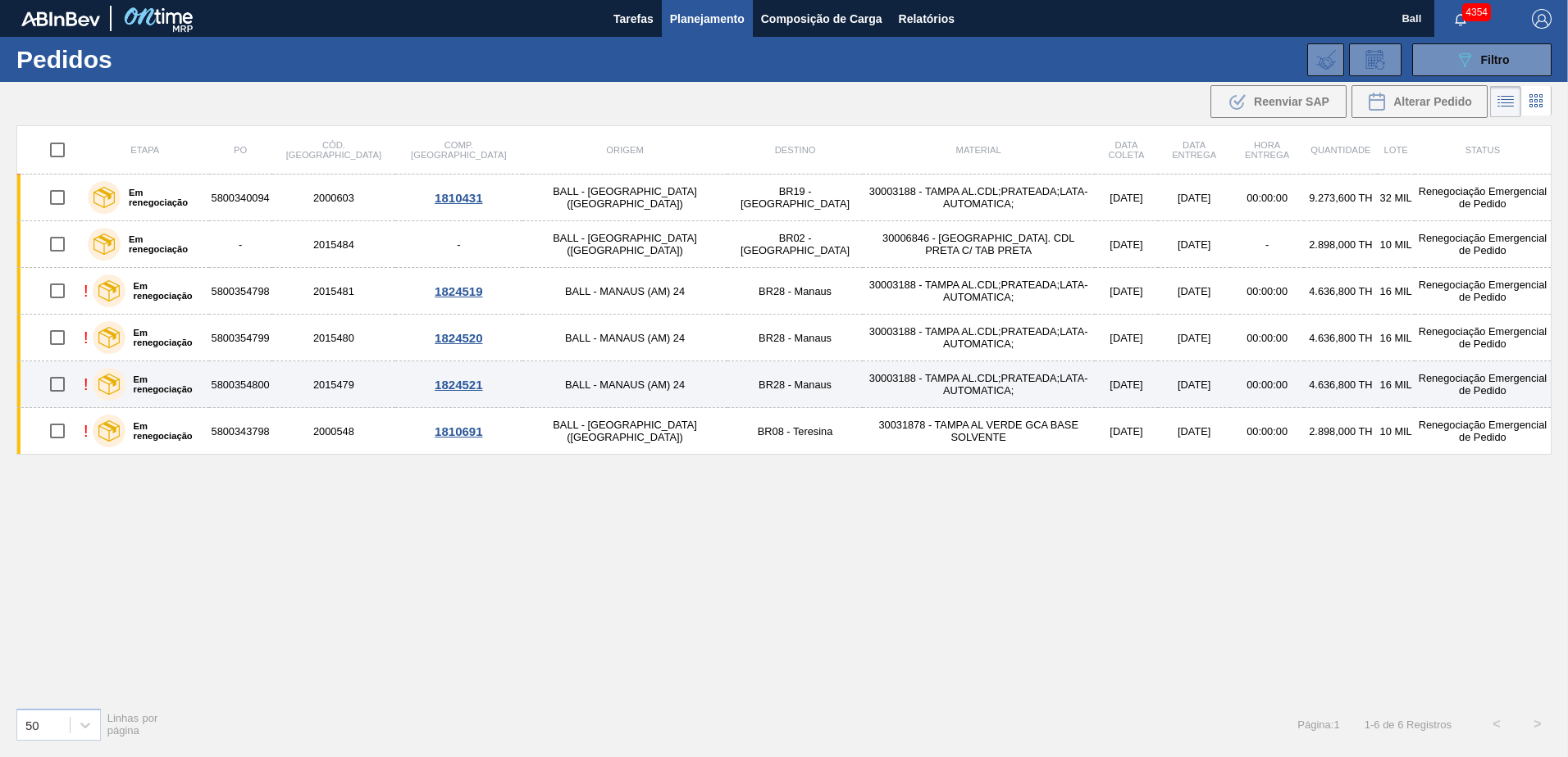
click at [862, 377] on td "30003188 - TAMPA AL.CDL;PRATEADA;LATA-AUTOMATICA;" at bounding box center [978, 385] width 232 height 47
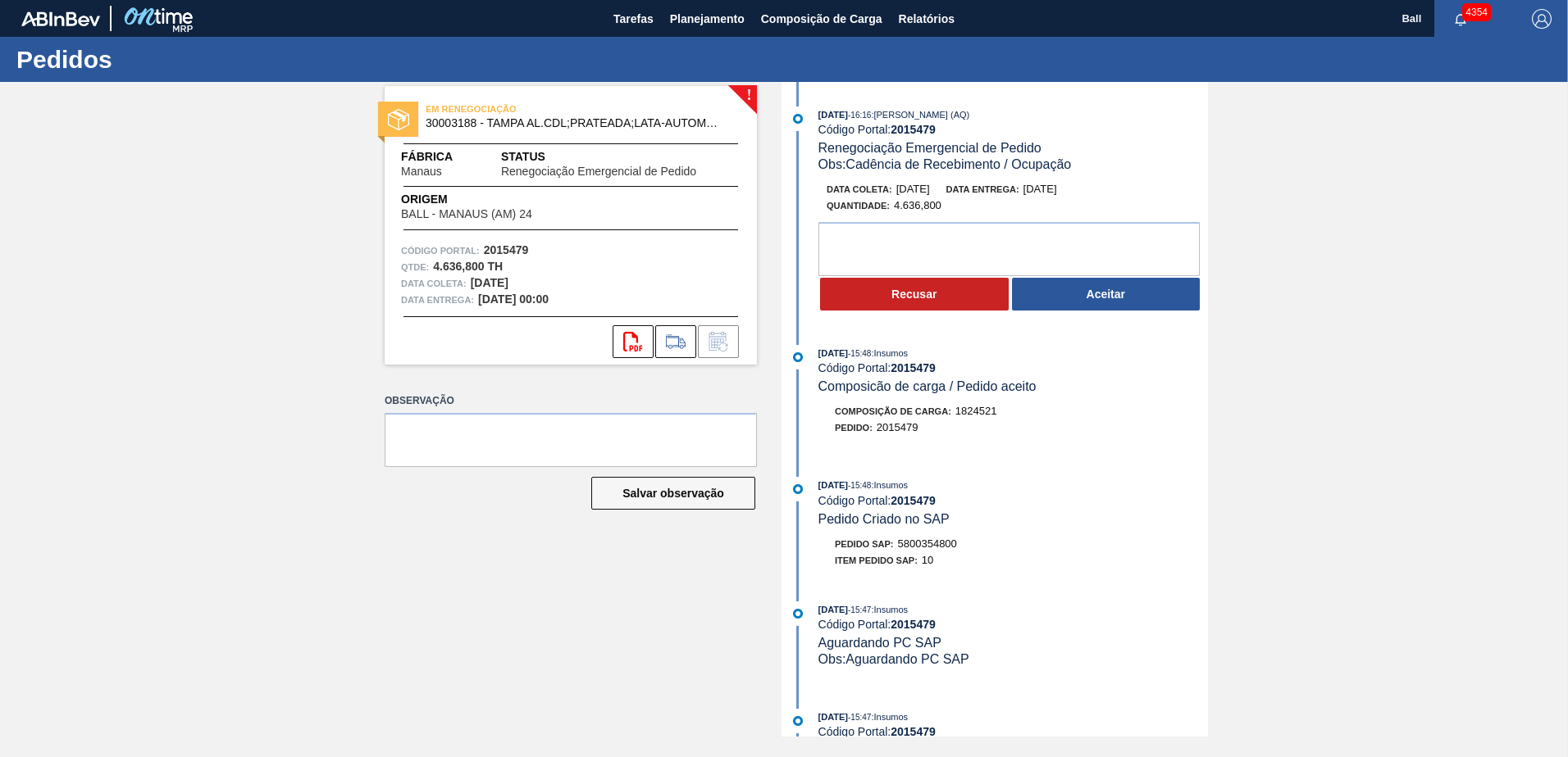
drag, startPoint x: 510, startPoint y: 284, endPoint x: 536, endPoint y: 279, distance: 26.5
click at [536, 279] on div "Data coleta: [DATE]" at bounding box center [571, 283] width 340 height 16
click at [1041, 189] on div "Data entrega: [DATE]" at bounding box center [1001, 189] width 110 height 16
drag, startPoint x: 924, startPoint y: 206, endPoint x: 886, endPoint y: 209, distance: 38.1
click at [886, 209] on div "Quantidade : 4.636,800" at bounding box center [883, 205] width 115 height 16
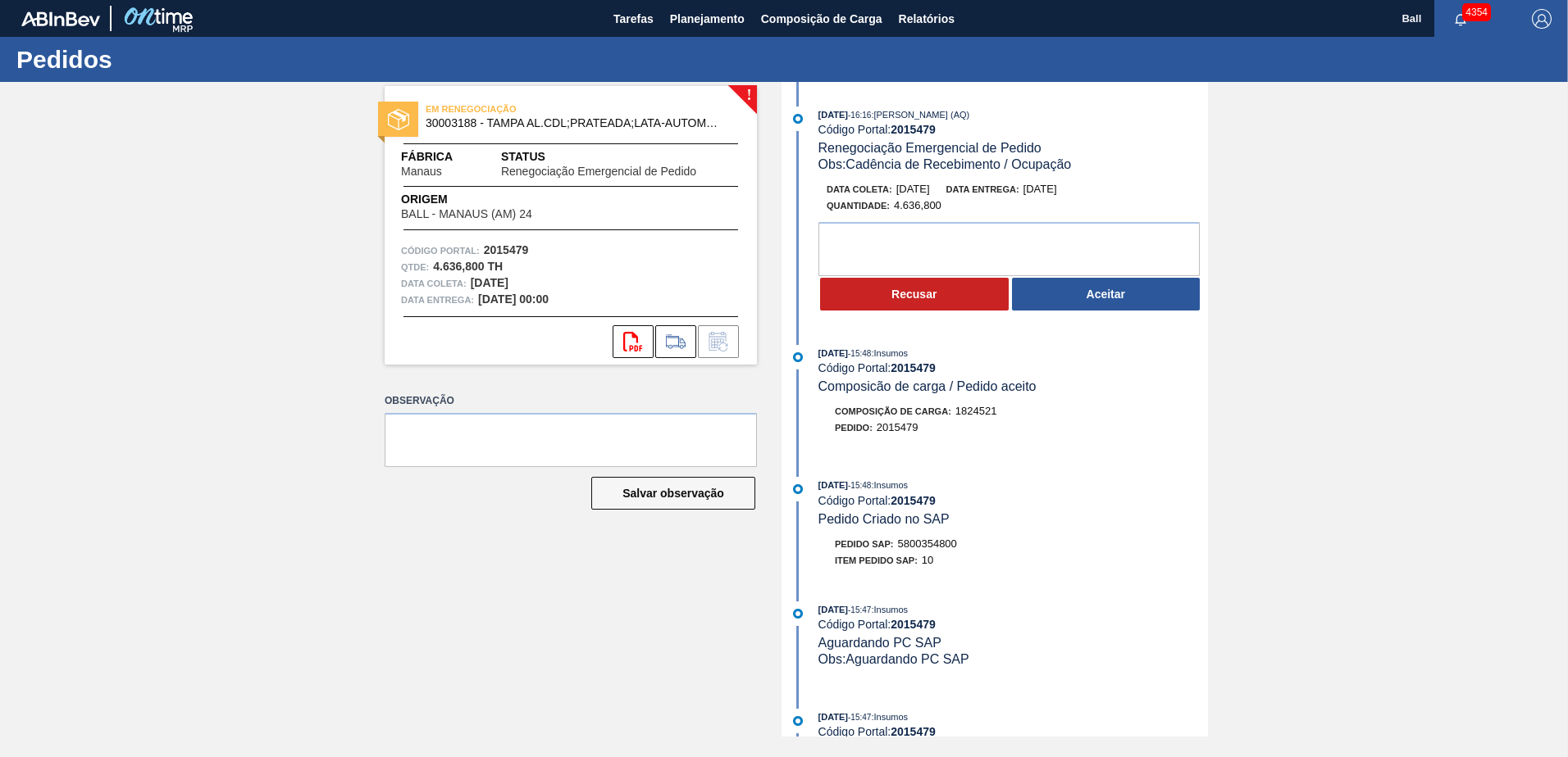
drag, startPoint x: 886, startPoint y: 209, endPoint x: 958, endPoint y: 208, distance: 72.0
click at [958, 208] on div "Quantidade : 4.636,800" at bounding box center [1021, 205] width 390 height 16
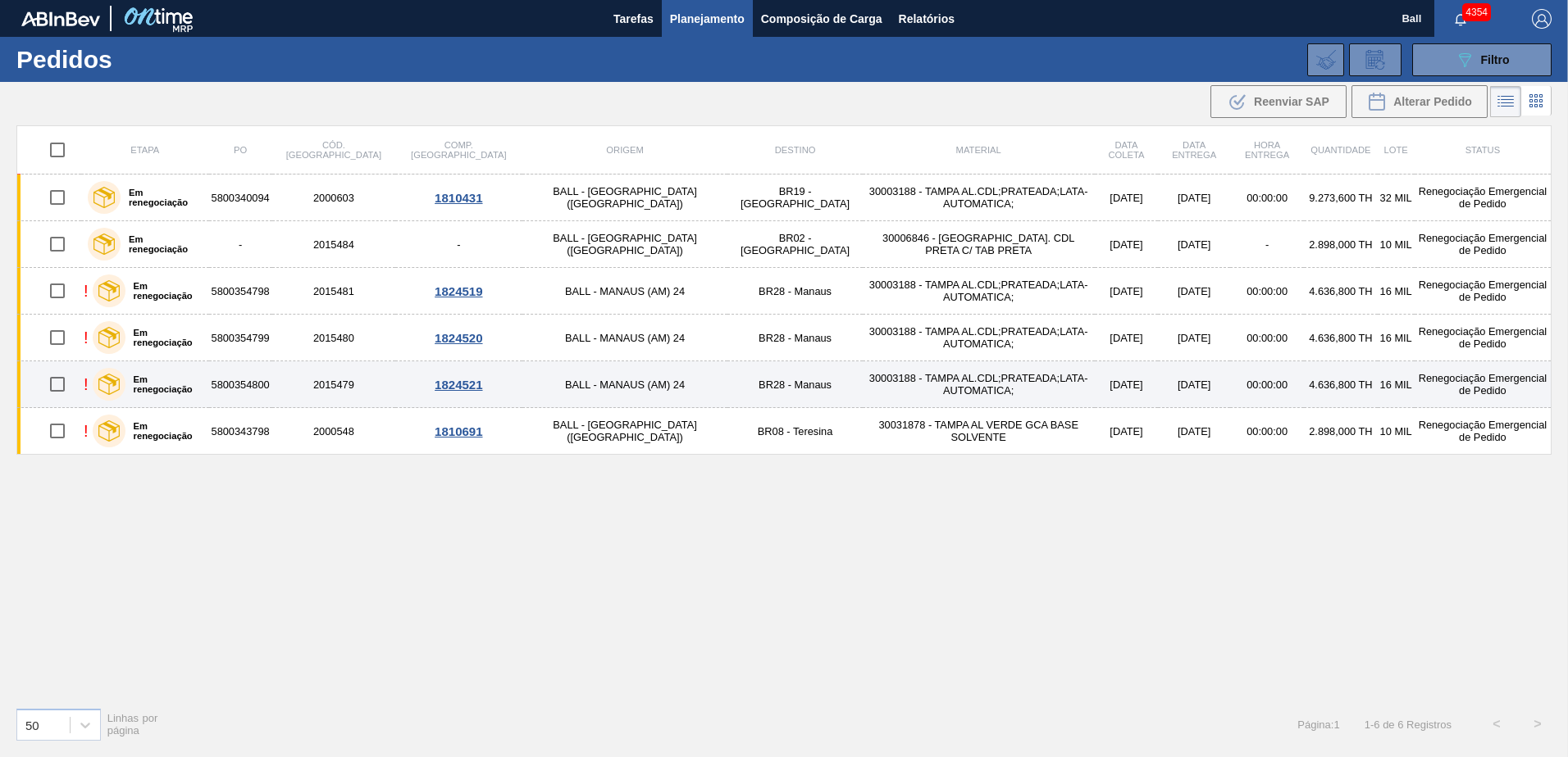
click at [862, 384] on td "30003188 - TAMPA AL.CDL;PRATEADA;LATA-AUTOMATICA;" at bounding box center [978, 385] width 232 height 47
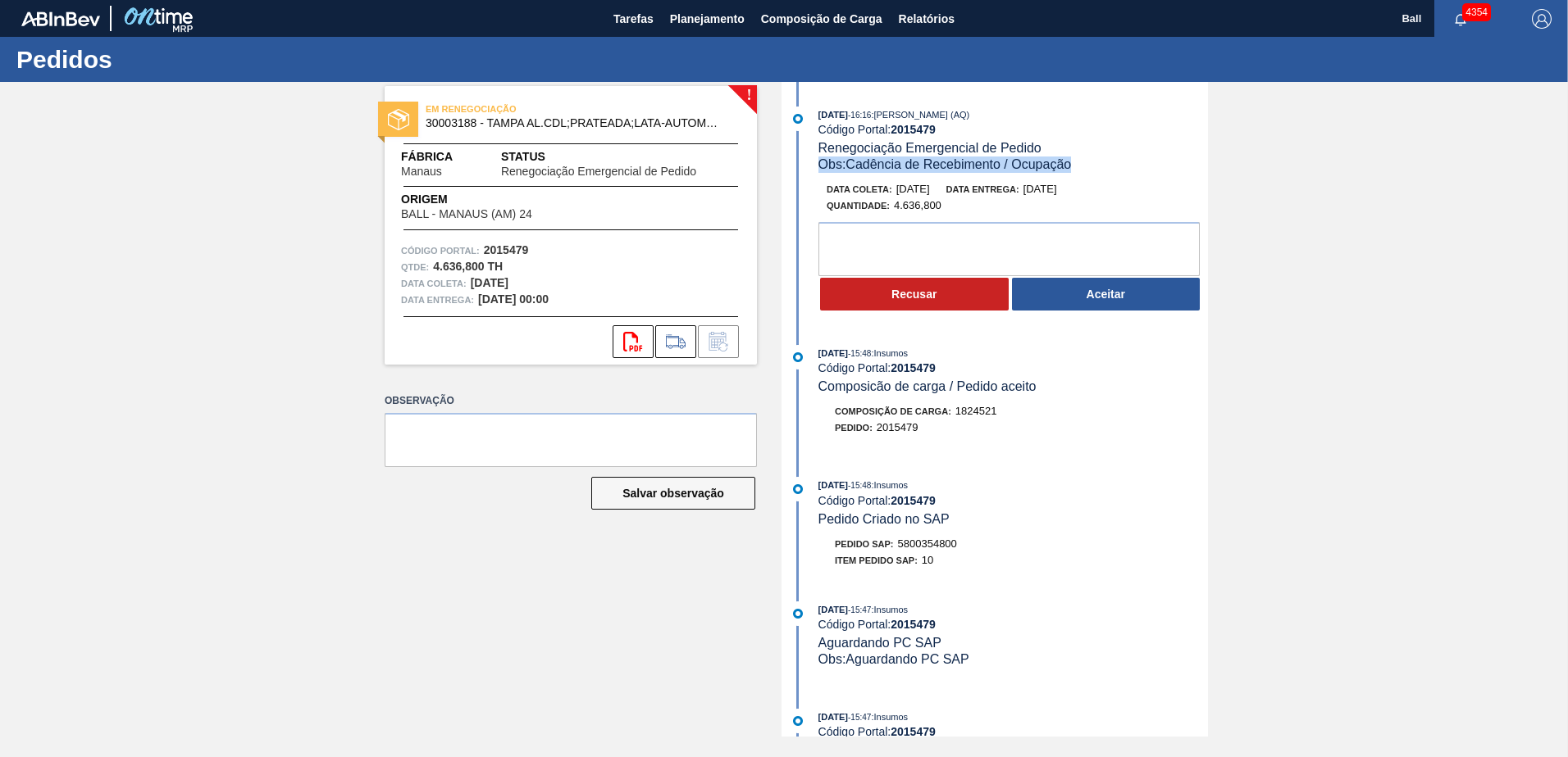
drag, startPoint x: 1082, startPoint y: 164, endPoint x: 806, endPoint y: 169, distance: 276.0
click at [806, 169] on div "[DATE] 16:16 : [PERSON_NAME] (AQ) Código Portal: 2015479 Renegociação Emergenci…" at bounding box center [997, 140] width 423 height 66
